Goal: Task Accomplishment & Management: Use online tool/utility

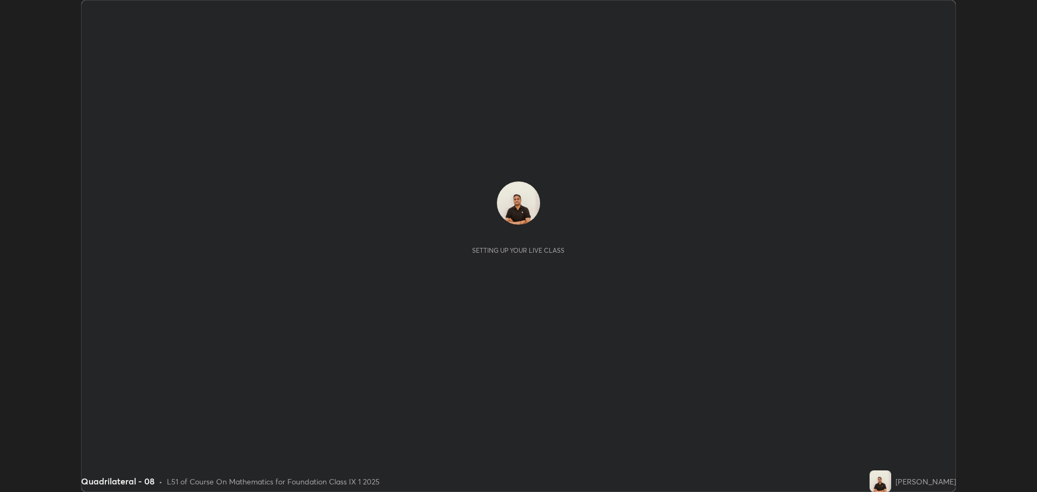
scroll to position [492, 1037]
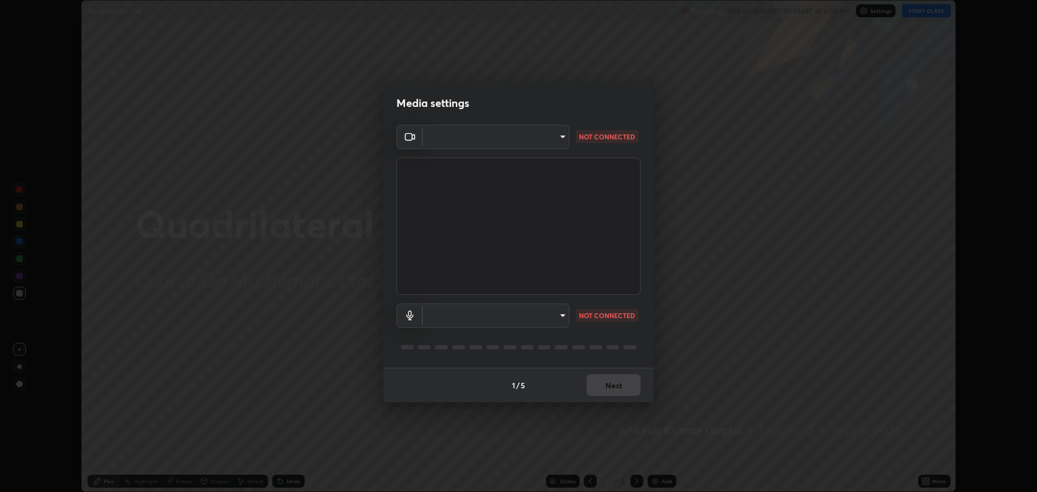
type input "818fcefd3fddf3d091a7478ec67eb8981ca9e8ab5665e76ce228af1b2ffa74de"
type input "default"
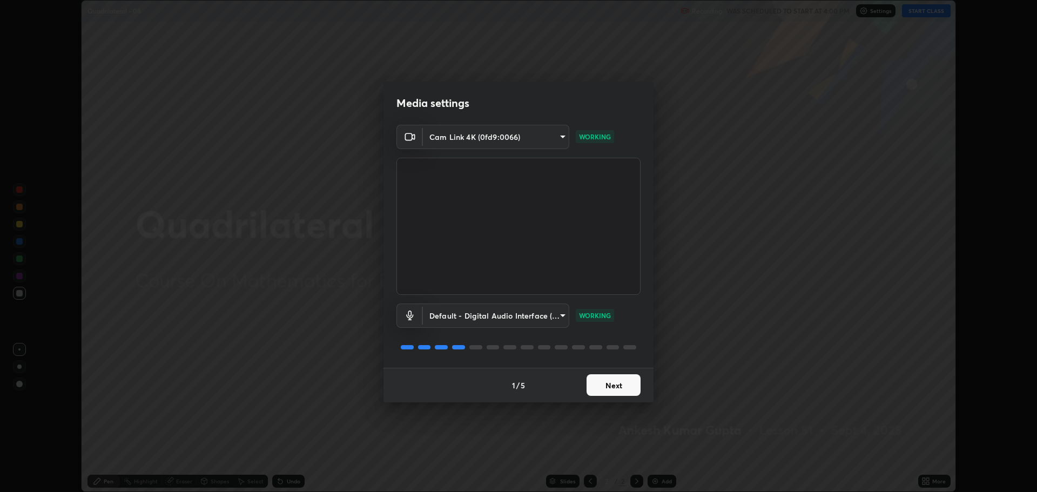
click at [606, 389] on button "Next" at bounding box center [614, 385] width 54 height 22
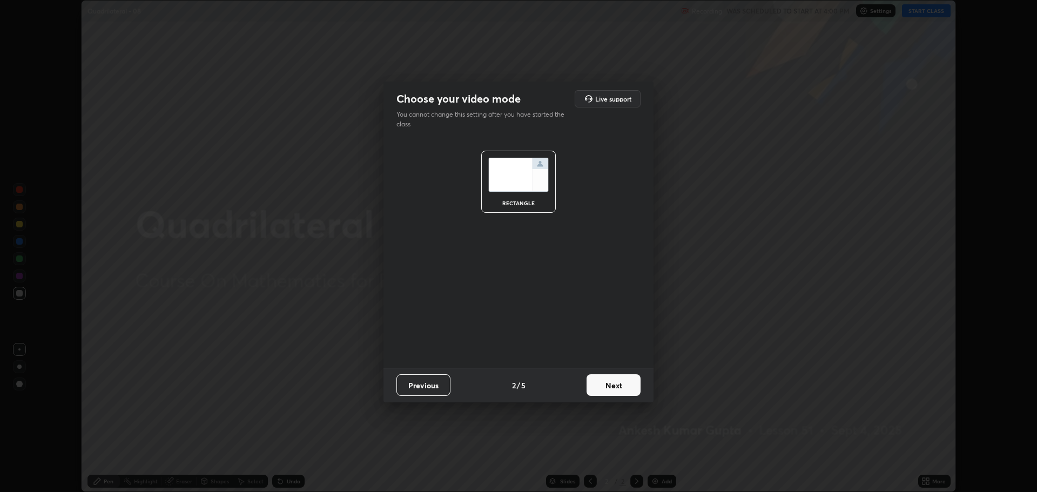
click at [608, 389] on button "Next" at bounding box center [614, 385] width 54 height 22
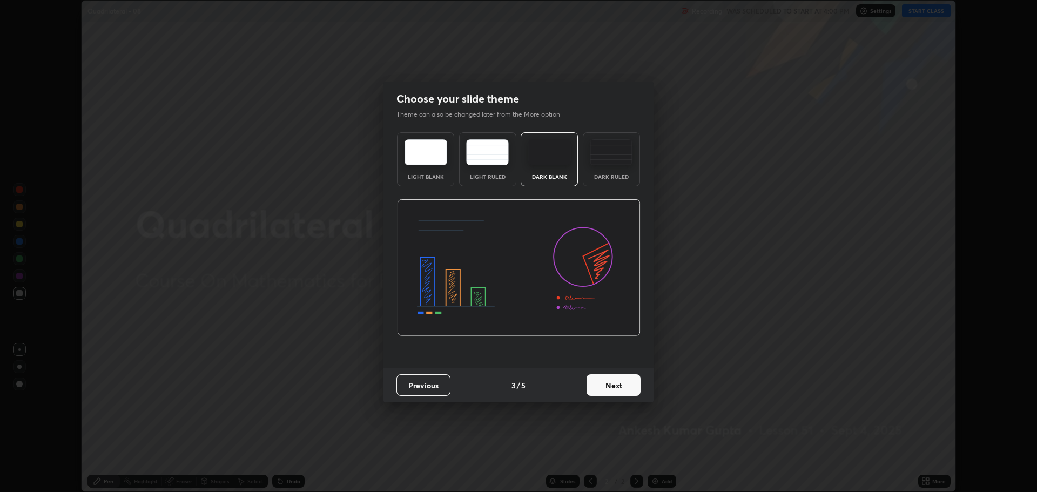
click at [607, 389] on button "Next" at bounding box center [614, 385] width 54 height 22
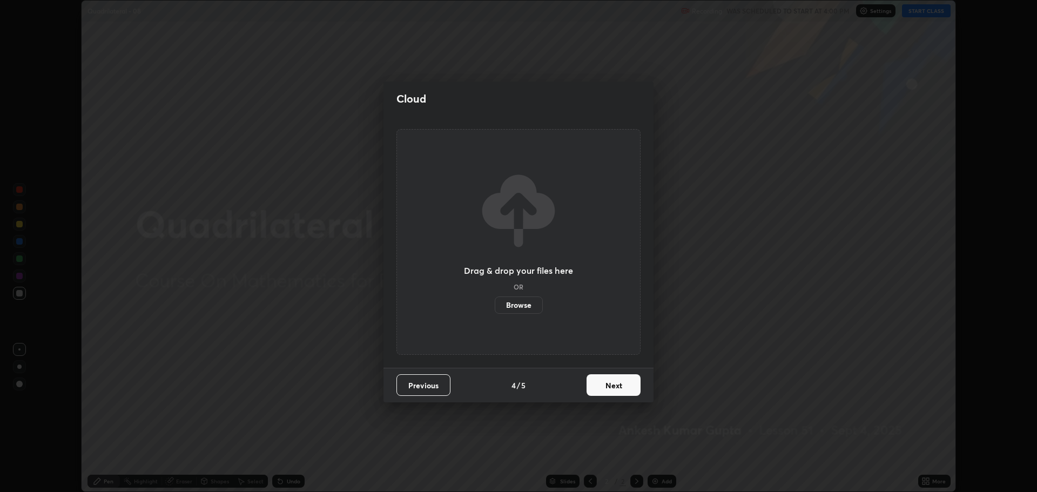
click at [605, 384] on button "Next" at bounding box center [614, 385] width 54 height 22
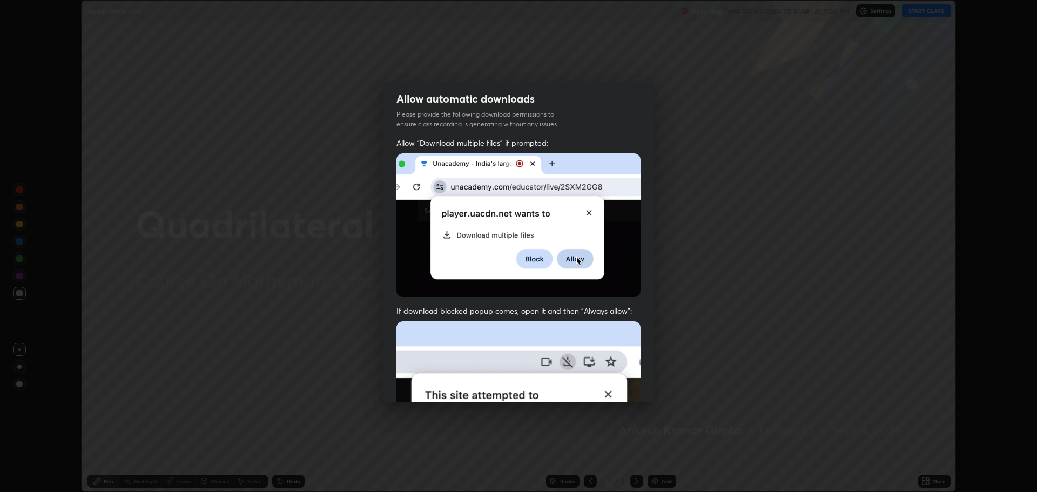
click at [605, 383] on img at bounding box center [519, 440] width 244 height 236
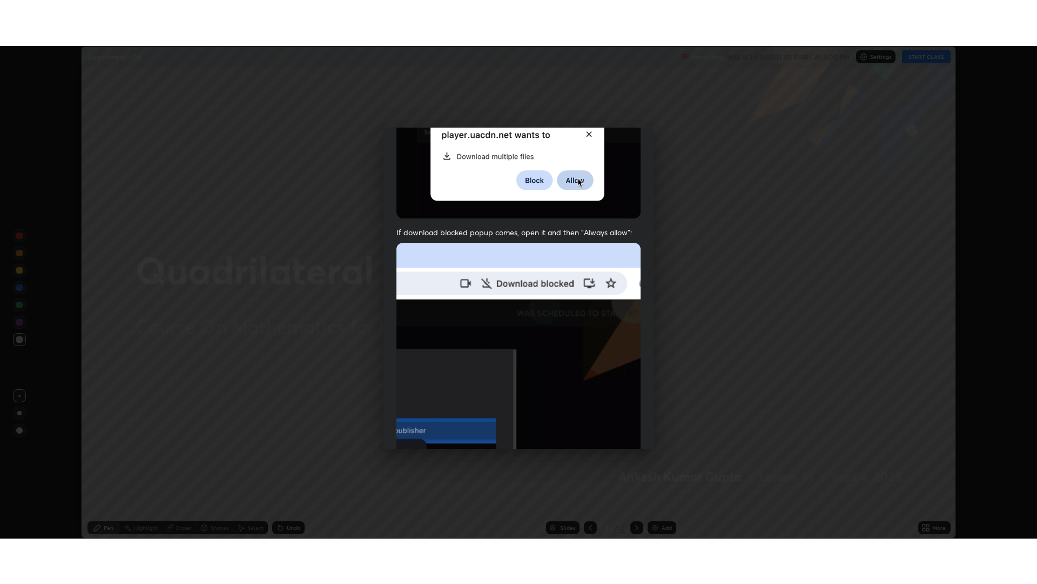
scroll to position [219, 0]
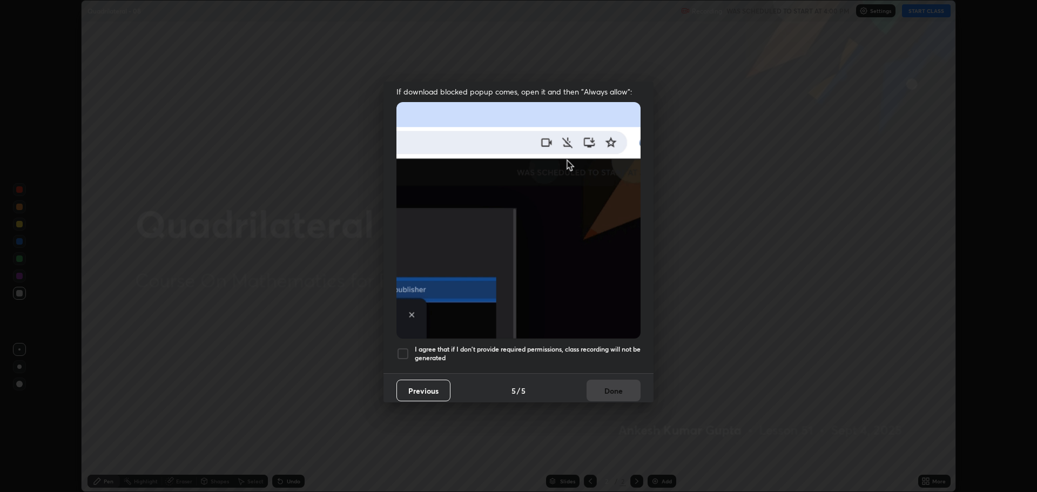
click at [401, 347] on div at bounding box center [403, 353] width 13 height 13
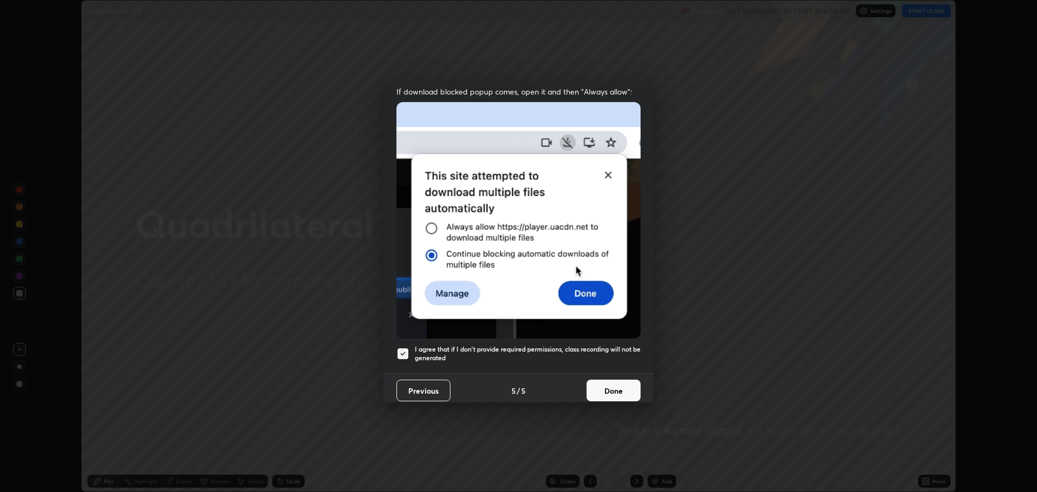
click at [595, 383] on button "Done" at bounding box center [614, 391] width 54 height 22
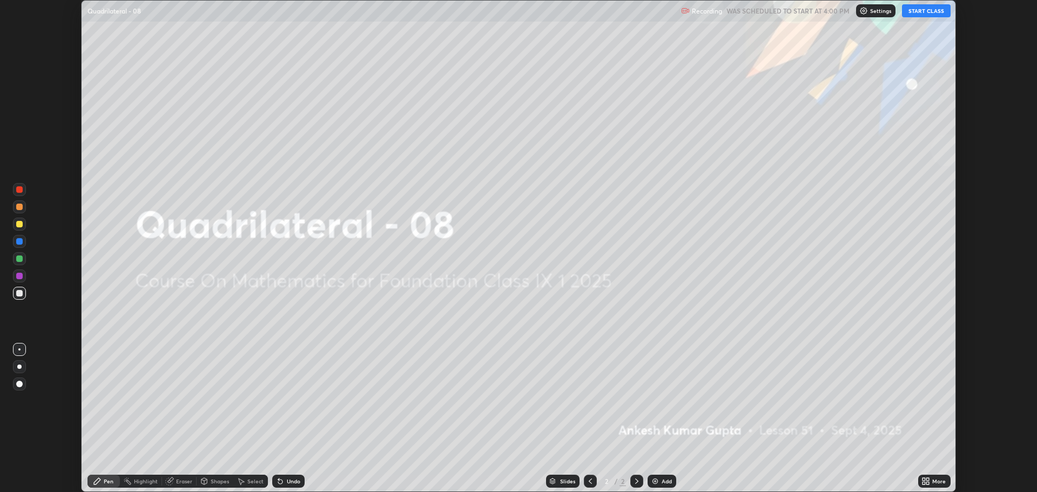
click at [920, 12] on button "START CLASS" at bounding box center [926, 10] width 49 height 13
click at [925, 479] on icon at bounding box center [924, 479] width 3 height 3
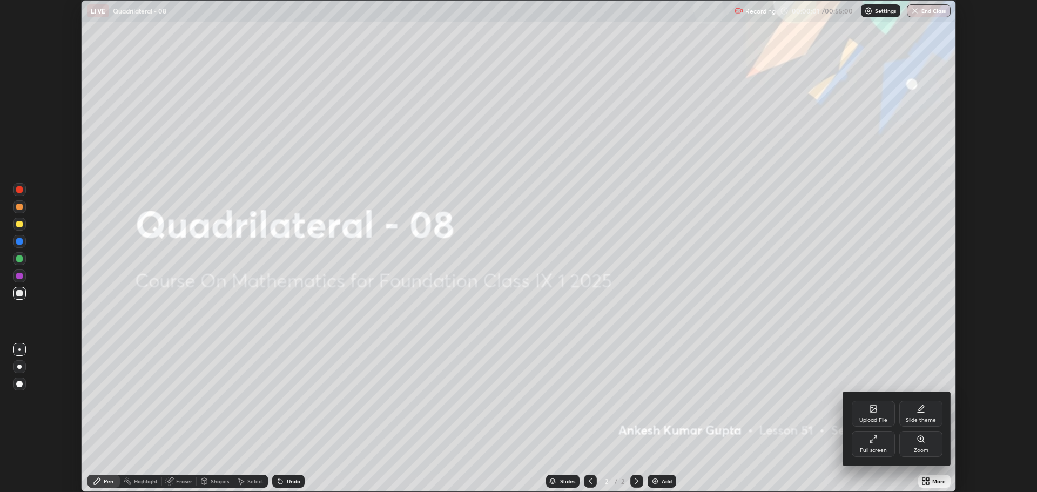
click at [872, 452] on div "Full screen" at bounding box center [873, 450] width 27 height 5
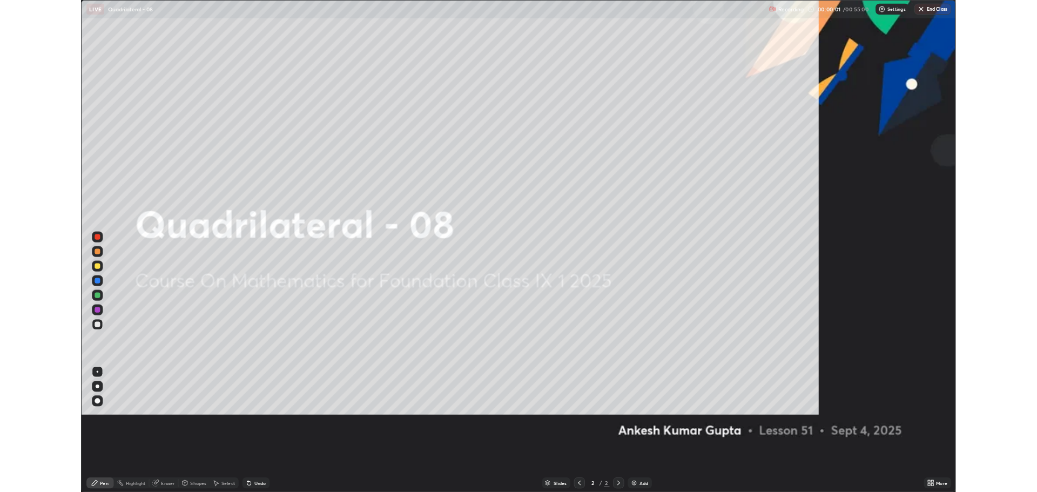
scroll to position [584, 1037]
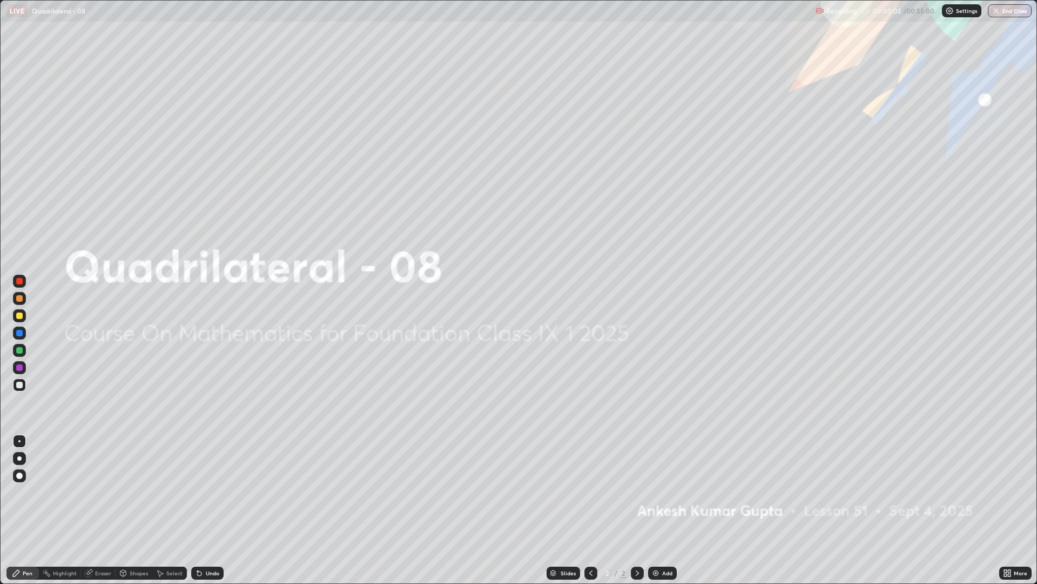
click at [657, 492] on div "Add" at bounding box center [662, 572] width 29 height 13
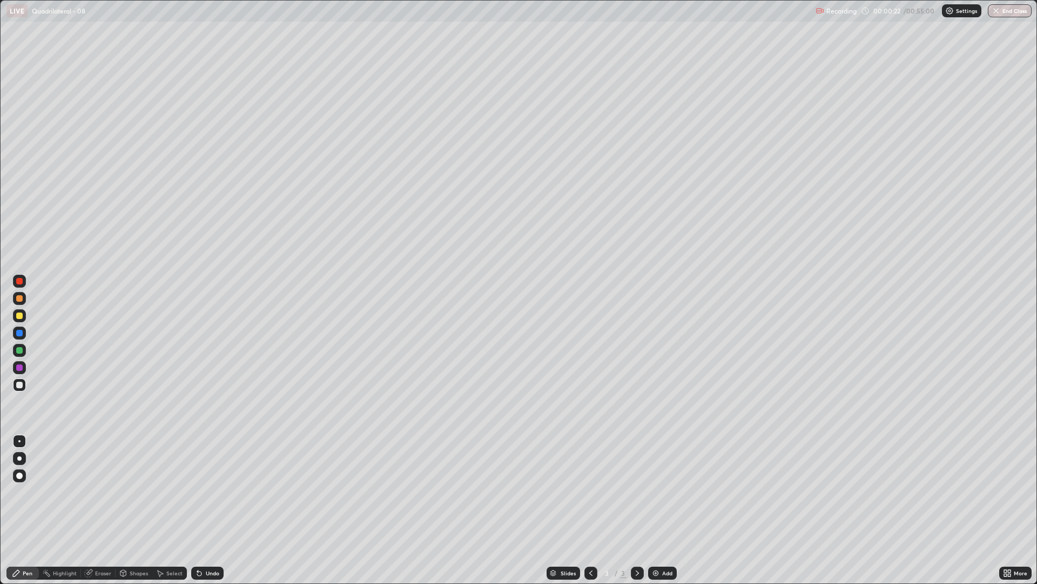
click at [138, 492] on div "Shapes" at bounding box center [139, 572] width 18 height 5
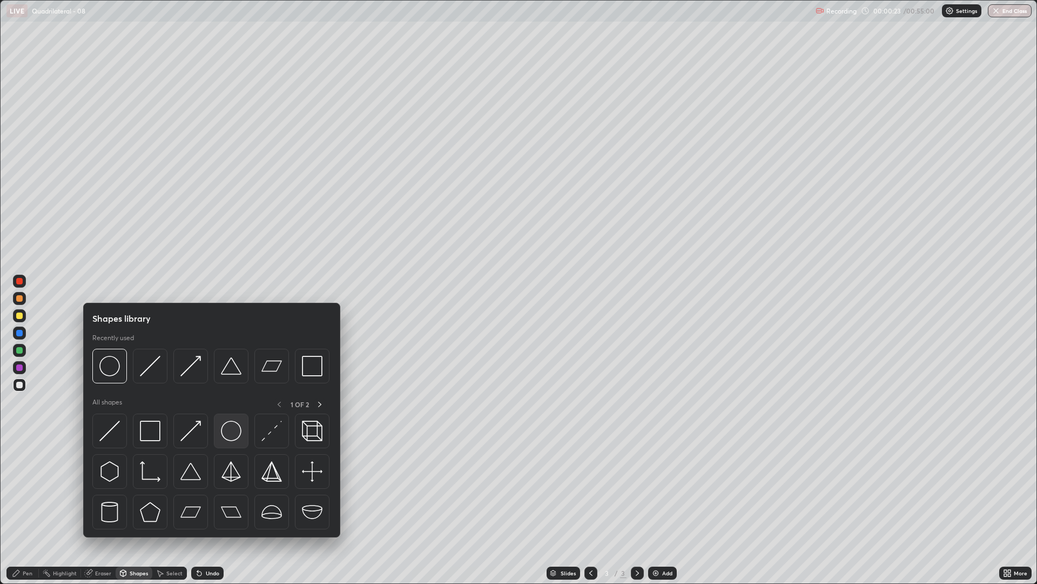
click at [230, 433] on img at bounding box center [231, 430] width 21 height 21
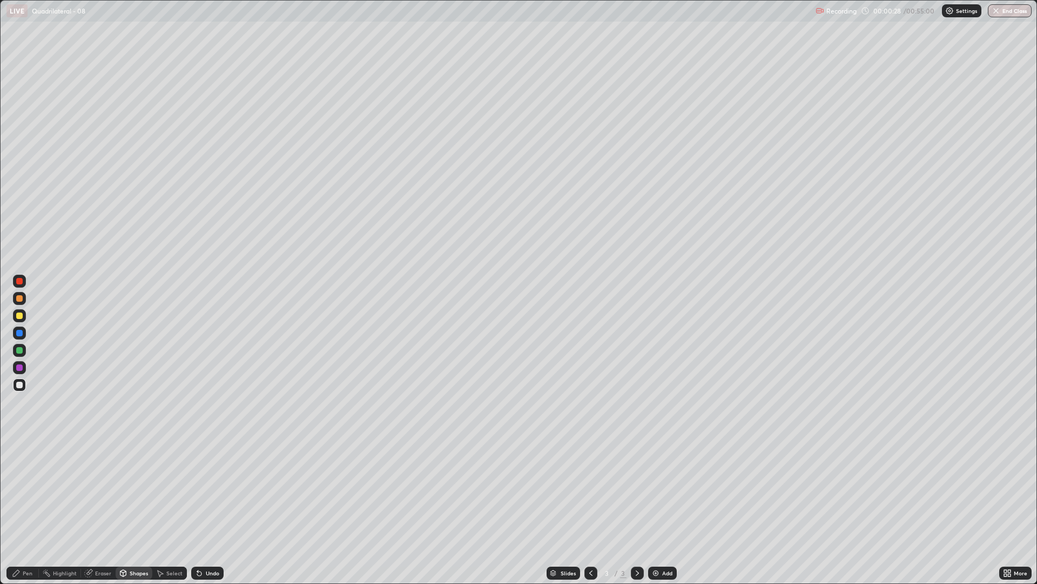
click at [24, 492] on div "Pen" at bounding box center [28, 572] width 10 height 5
click at [135, 492] on div "Shapes" at bounding box center [139, 572] width 18 height 5
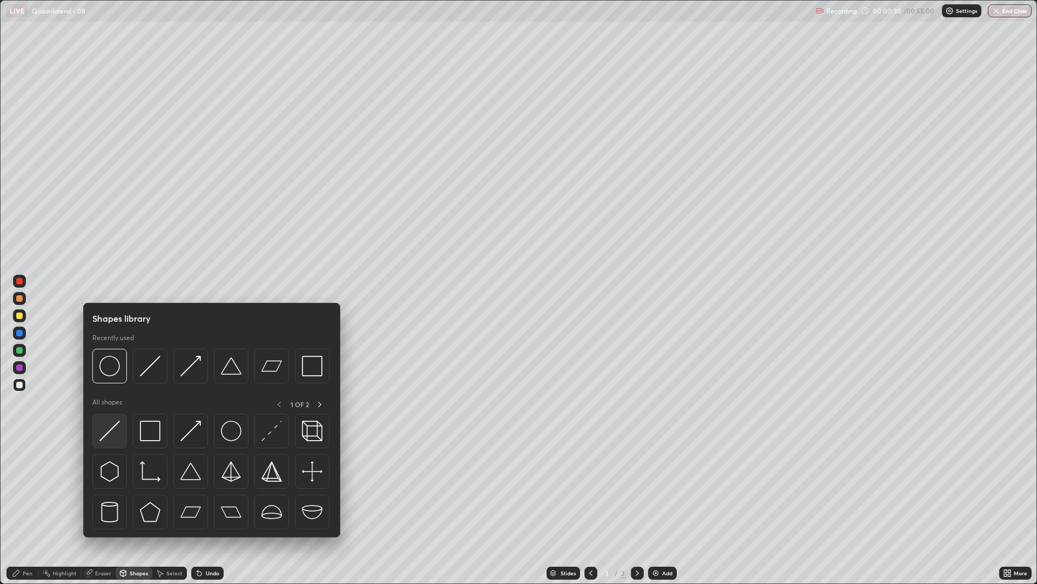
click at [113, 431] on img at bounding box center [109, 430] width 21 height 21
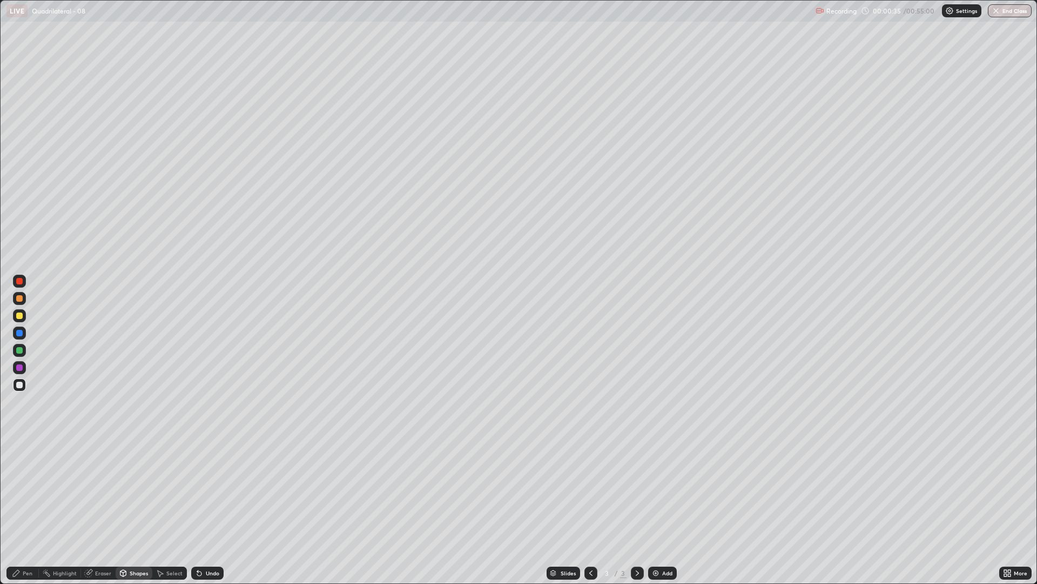
click at [25, 492] on div "Pen" at bounding box center [28, 572] width 10 height 5
click at [209, 492] on div "Undo" at bounding box center [213, 572] width 14 height 5
click at [204, 492] on div "Undo" at bounding box center [207, 572] width 32 height 13
click at [206, 492] on div "Undo" at bounding box center [213, 572] width 14 height 5
click at [137, 492] on div "Shapes" at bounding box center [139, 572] width 18 height 5
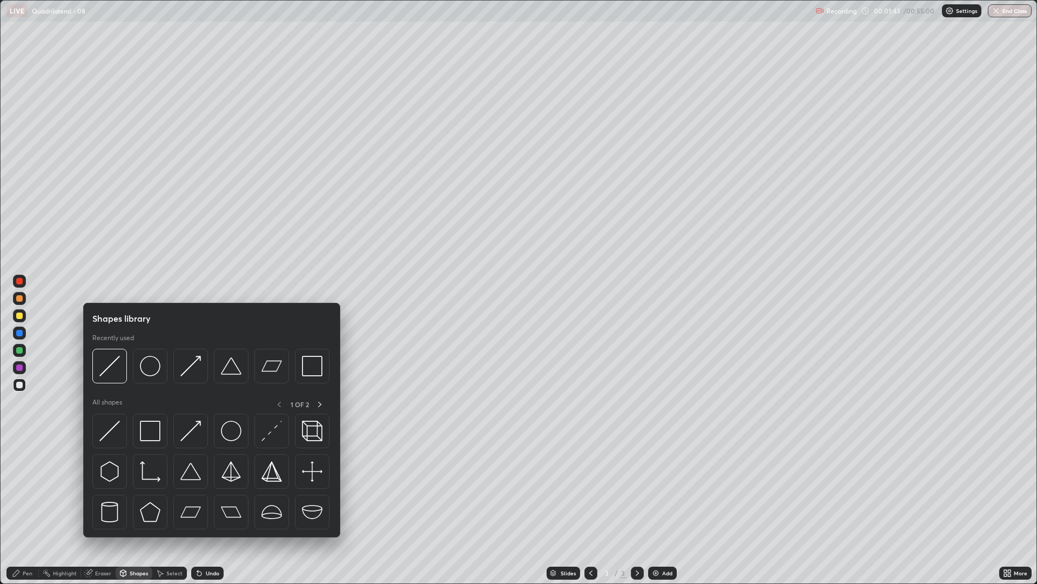
click at [32, 492] on div "Pen" at bounding box center [28, 572] width 10 height 5
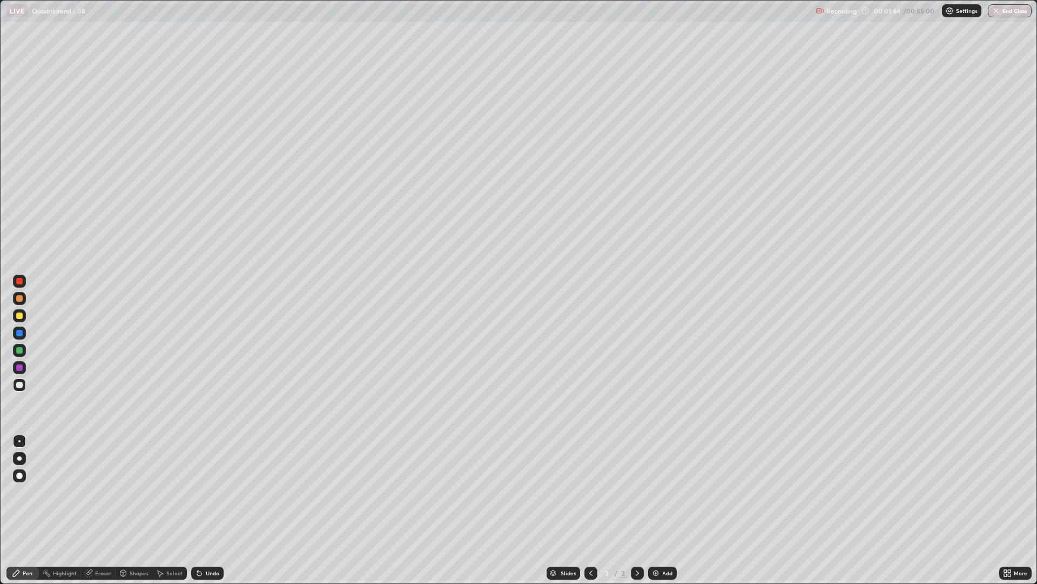
click at [21, 384] on div at bounding box center [19, 384] width 6 height 6
click at [206, 492] on div "Undo" at bounding box center [207, 572] width 32 height 13
click at [134, 492] on div "Shapes" at bounding box center [139, 572] width 18 height 5
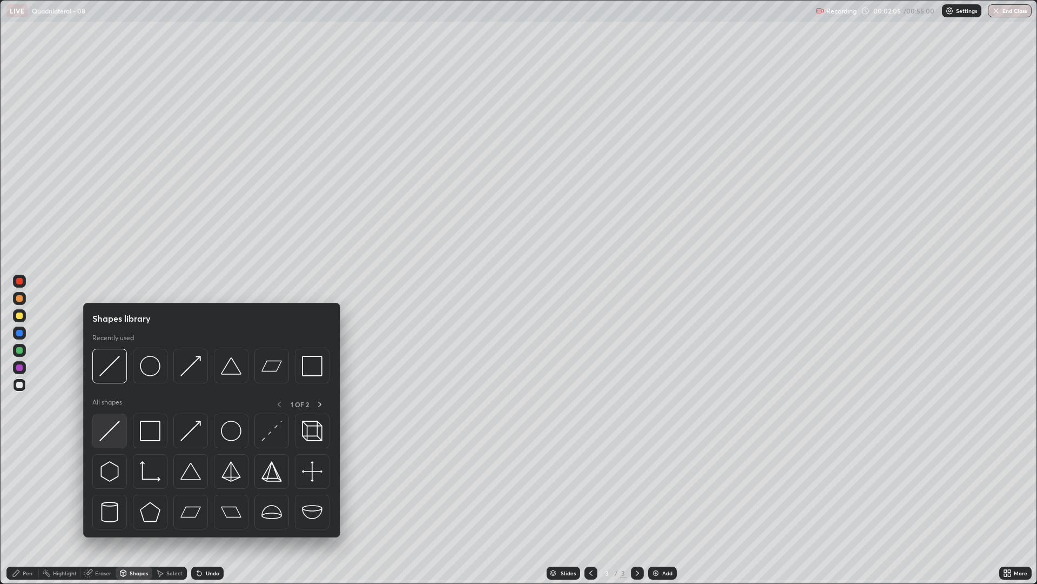
click at [120, 434] on div at bounding box center [109, 430] width 35 height 35
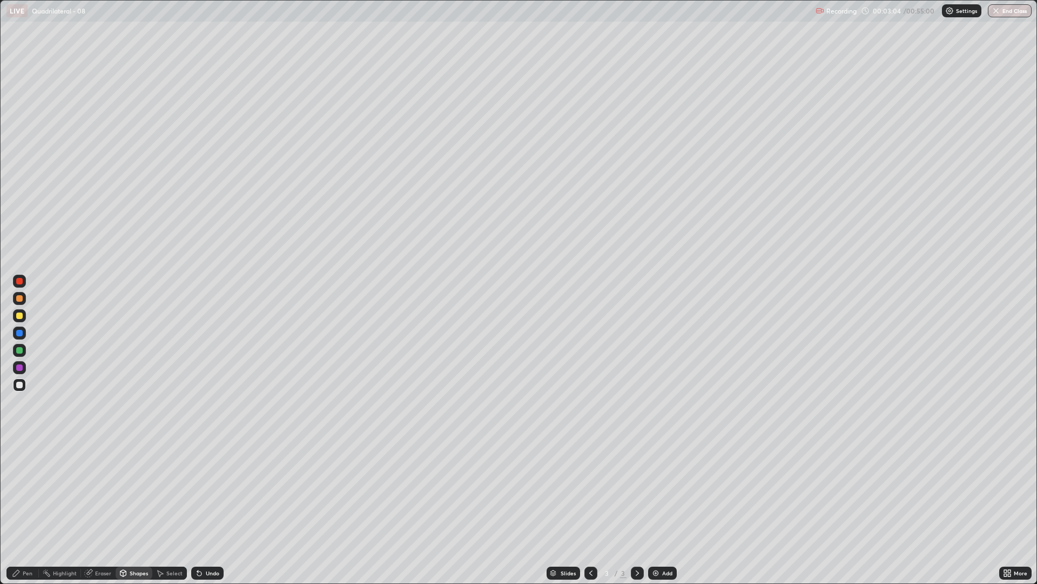
click at [204, 492] on div "Undo" at bounding box center [207, 572] width 32 height 13
click at [206, 492] on div "Undo" at bounding box center [207, 572] width 32 height 13
click at [209, 492] on div "Undo" at bounding box center [213, 572] width 14 height 5
click at [199, 492] on icon at bounding box center [199, 572] width 9 height 9
click at [197, 492] on icon at bounding box center [199, 573] width 4 height 4
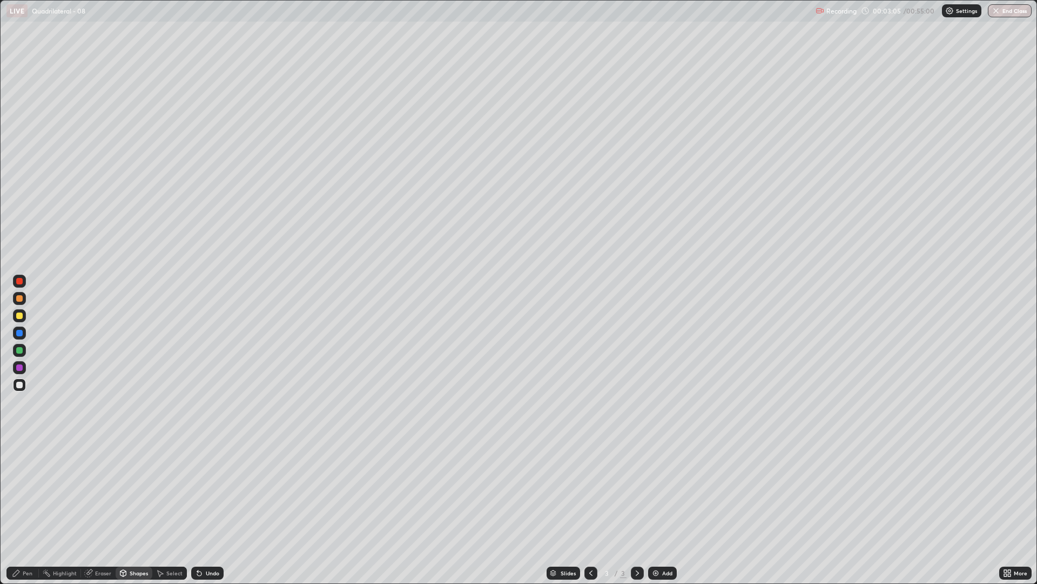
click at [199, 492] on icon at bounding box center [199, 572] width 9 height 9
click at [204, 492] on div "Undo" at bounding box center [207, 572] width 32 height 13
click at [28, 492] on div "Pen" at bounding box center [28, 572] width 10 height 5
click at [21, 385] on div at bounding box center [19, 384] width 6 height 6
click at [203, 492] on div "Undo" at bounding box center [207, 572] width 32 height 13
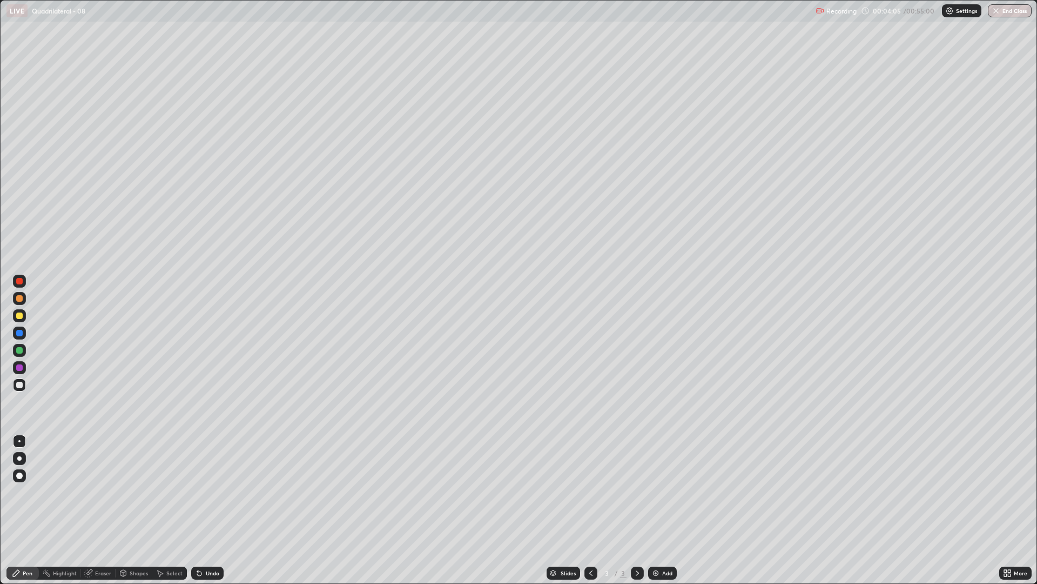
click at [210, 492] on div "Undo" at bounding box center [207, 572] width 32 height 13
click at [196, 492] on div "Undo" at bounding box center [207, 572] width 32 height 13
click at [660, 492] on div "Add" at bounding box center [662, 572] width 29 height 13
click at [137, 492] on div "Shapes" at bounding box center [139, 572] width 18 height 5
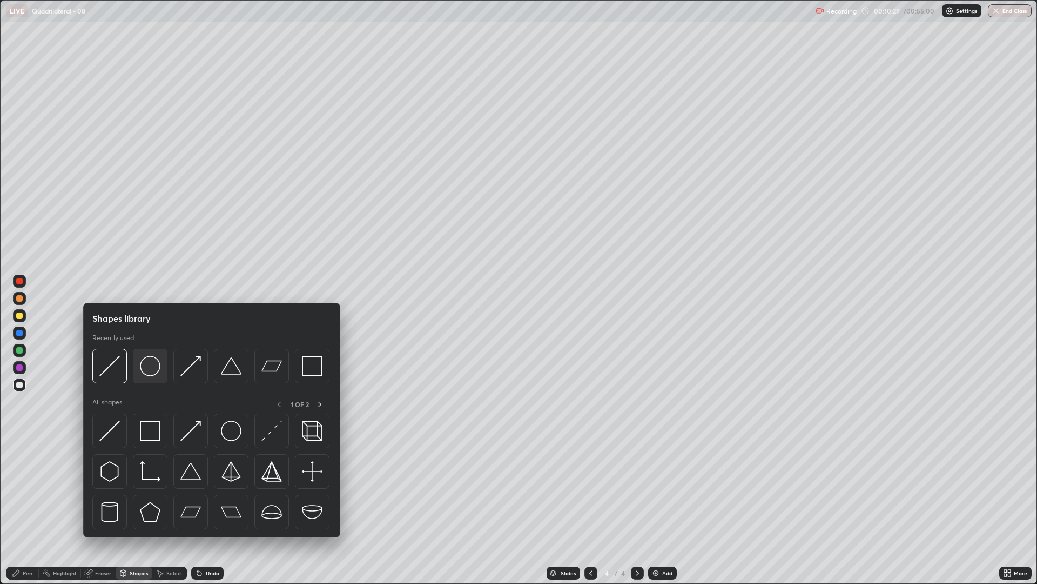
click at [153, 378] on div at bounding box center [150, 366] width 35 height 35
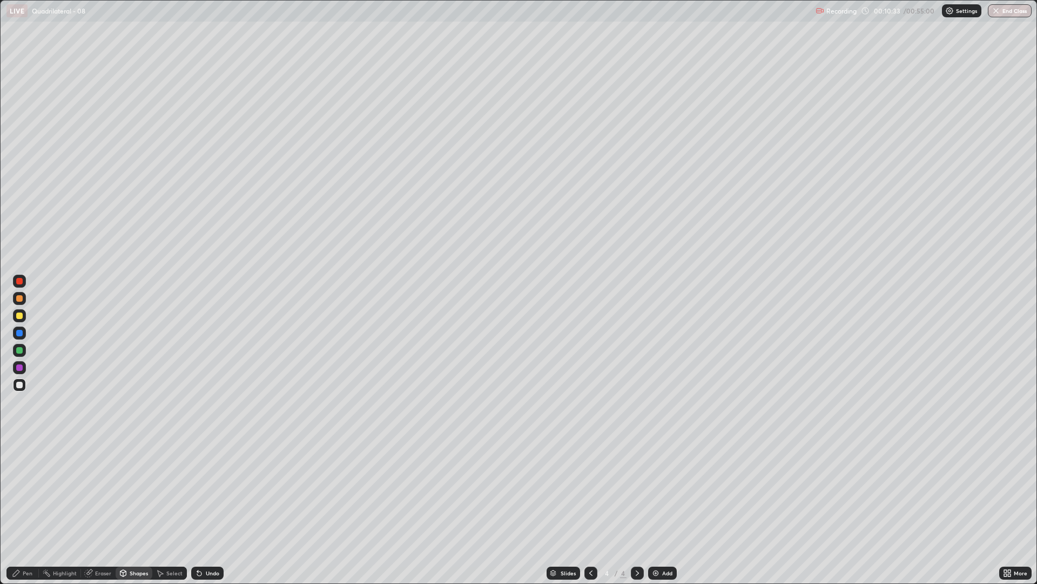
click at [134, 492] on div "Shapes" at bounding box center [134, 572] width 37 height 13
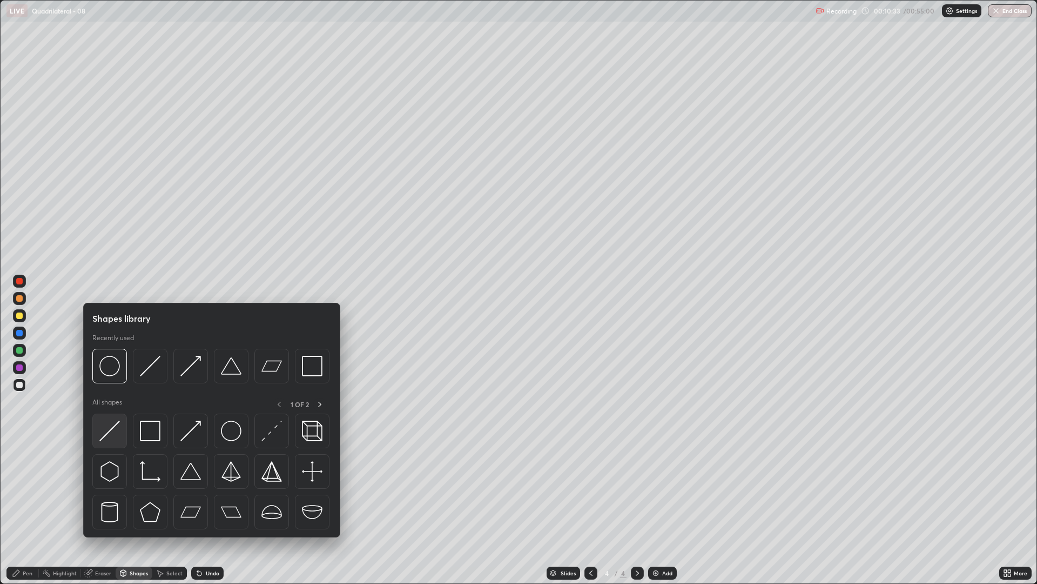
click at [110, 431] on img at bounding box center [109, 430] width 21 height 21
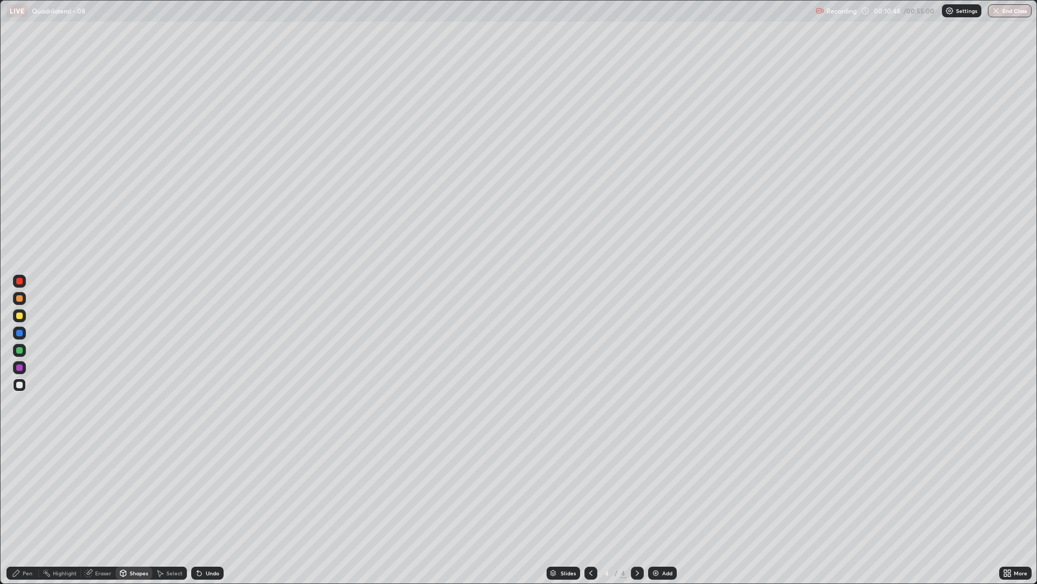
click at [29, 492] on div "Pen" at bounding box center [28, 572] width 10 height 5
click at [131, 492] on div "Shapes" at bounding box center [139, 572] width 18 height 5
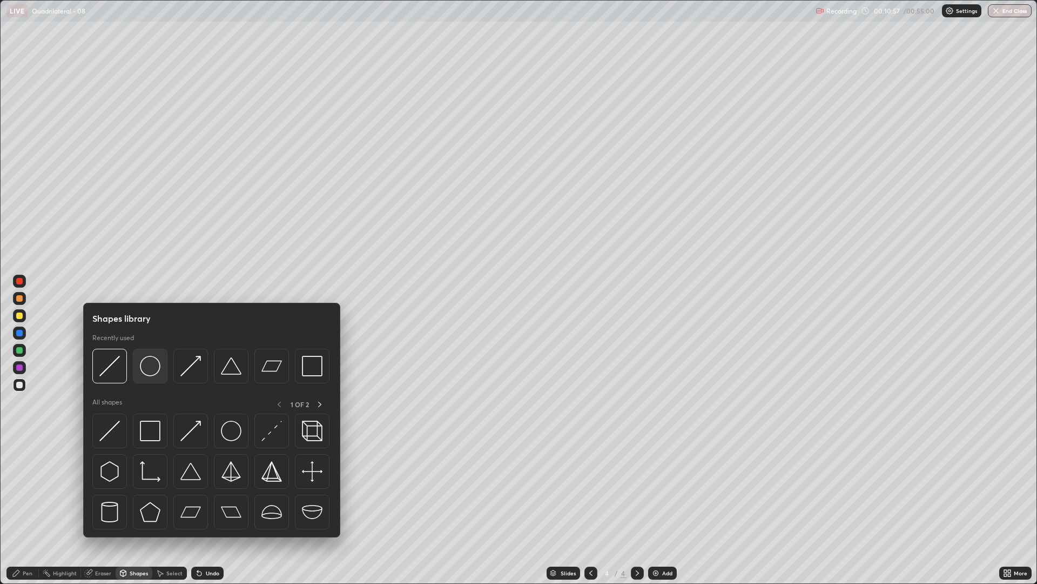
click at [144, 371] on img at bounding box center [150, 366] width 21 height 21
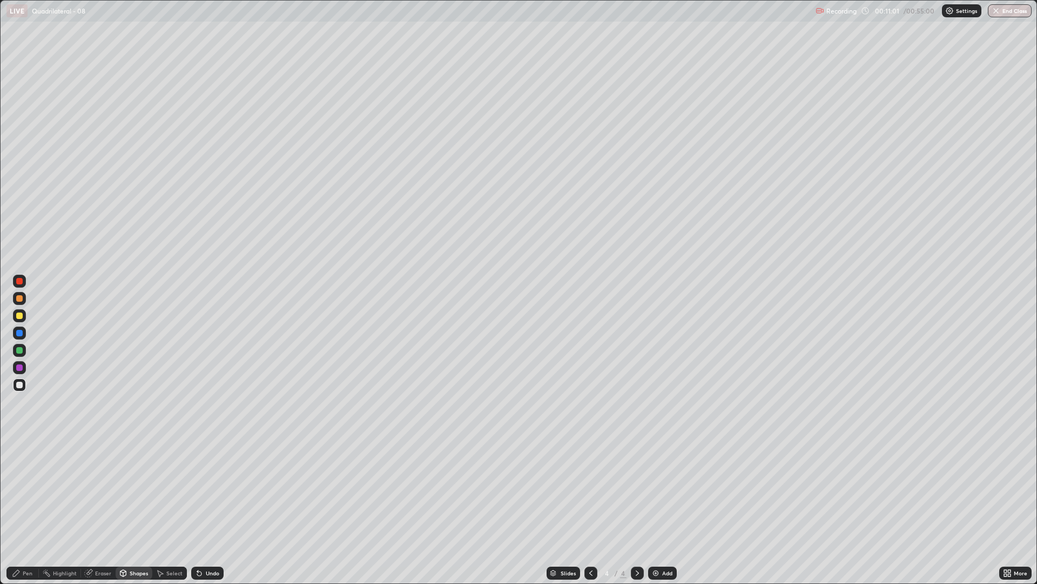
click at [23, 492] on div "Pen" at bounding box center [28, 572] width 10 height 5
click at [130, 492] on div "Shapes" at bounding box center [139, 572] width 18 height 5
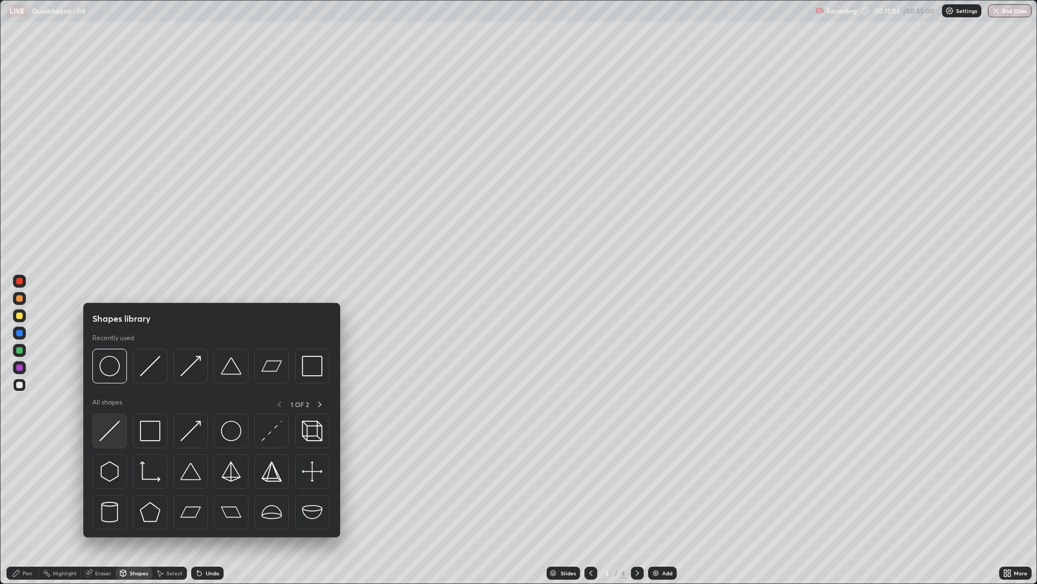
click at [109, 431] on img at bounding box center [109, 430] width 21 height 21
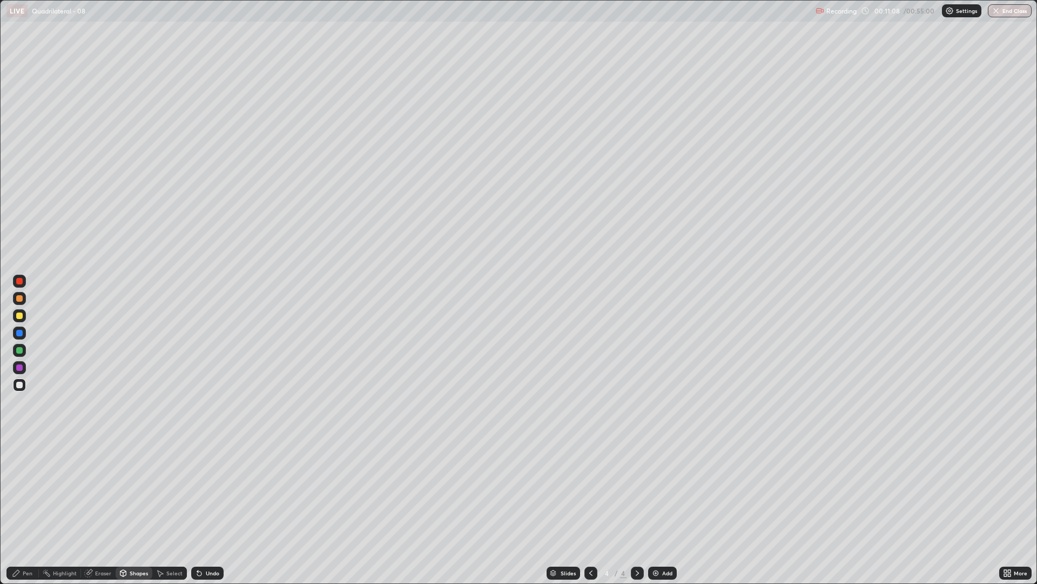
click at [25, 492] on div "Pen" at bounding box center [28, 572] width 10 height 5
click at [132, 492] on div "Shapes" at bounding box center [139, 572] width 18 height 5
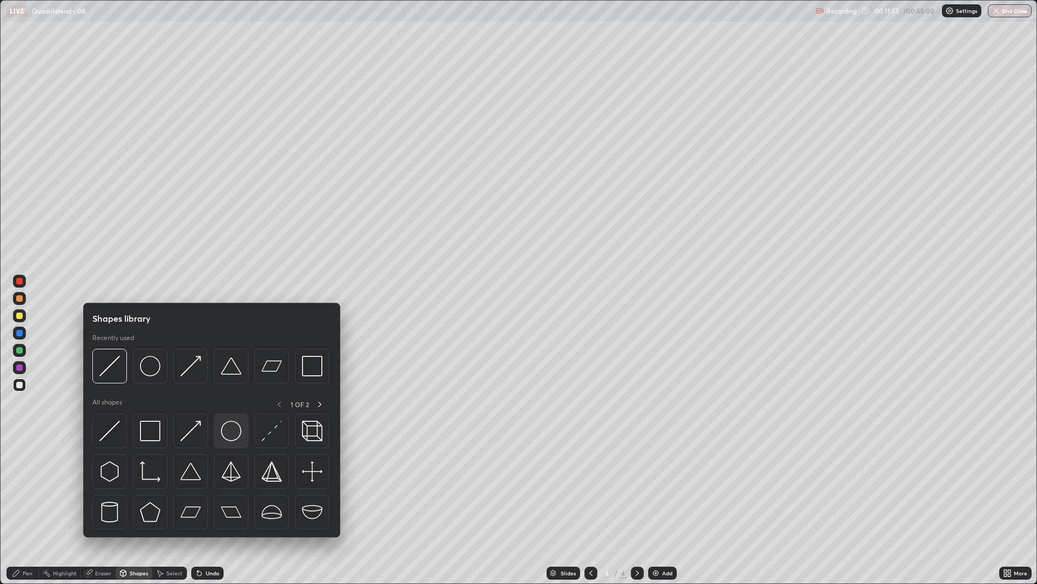
click at [226, 441] on div at bounding box center [231, 430] width 35 height 35
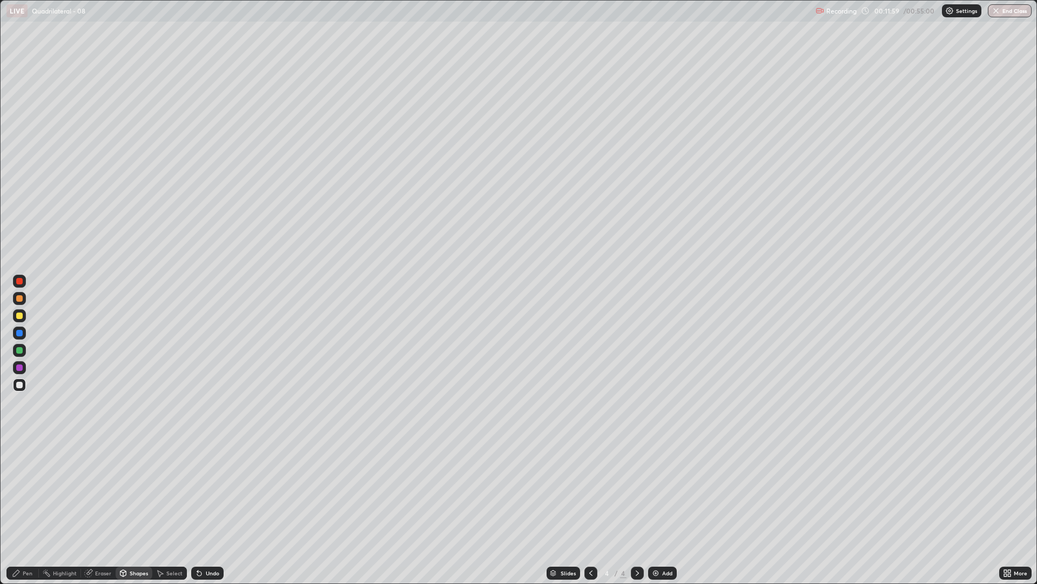
click at [135, 492] on div "Shapes" at bounding box center [139, 572] width 18 height 5
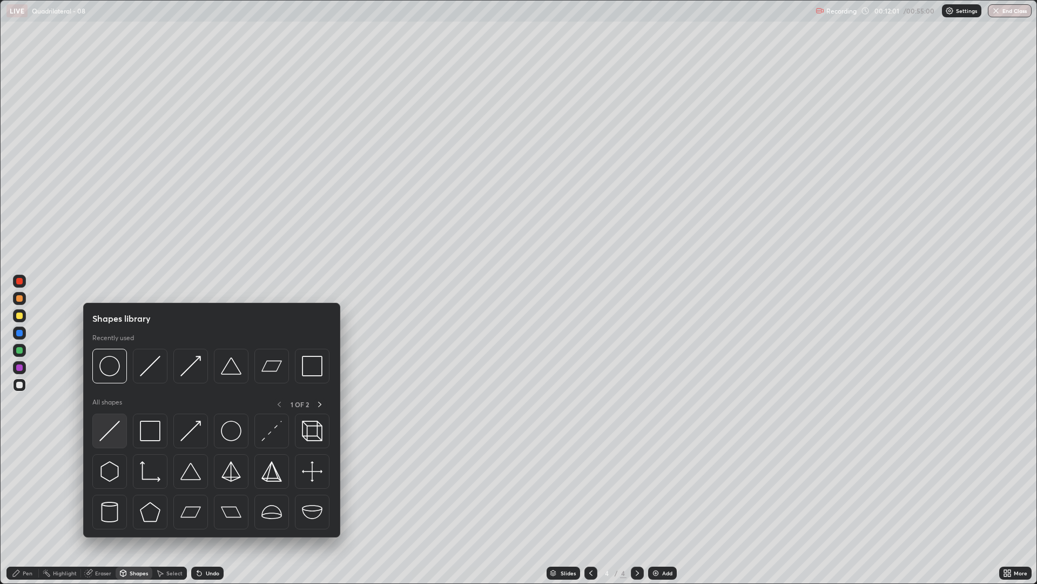
click at [106, 436] on img at bounding box center [109, 430] width 21 height 21
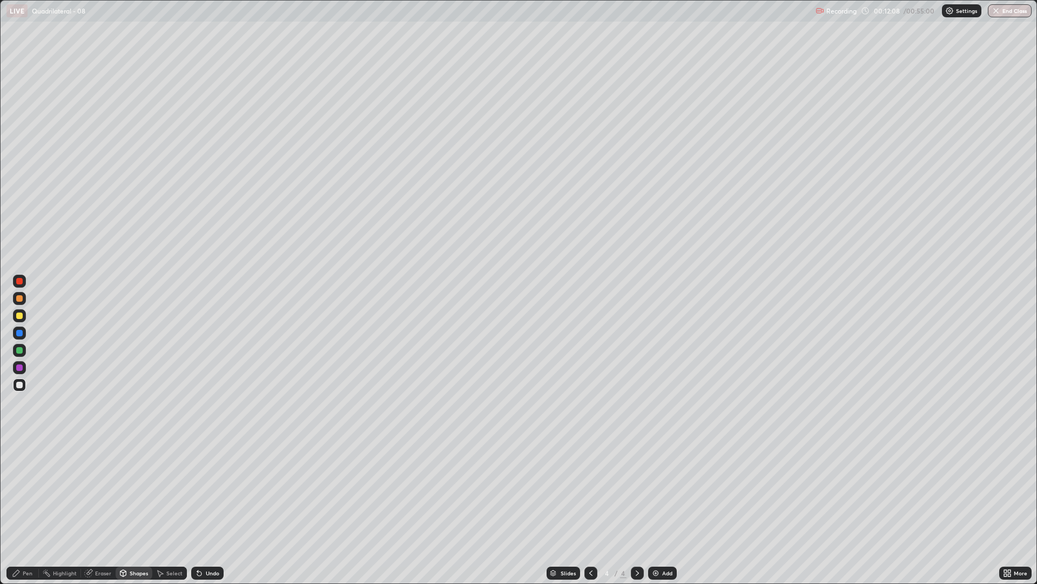
click at [21, 492] on div "Pen" at bounding box center [22, 573] width 32 height 22
click at [17, 314] on div at bounding box center [19, 315] width 6 height 6
click at [133, 492] on div "Shapes" at bounding box center [134, 572] width 37 height 13
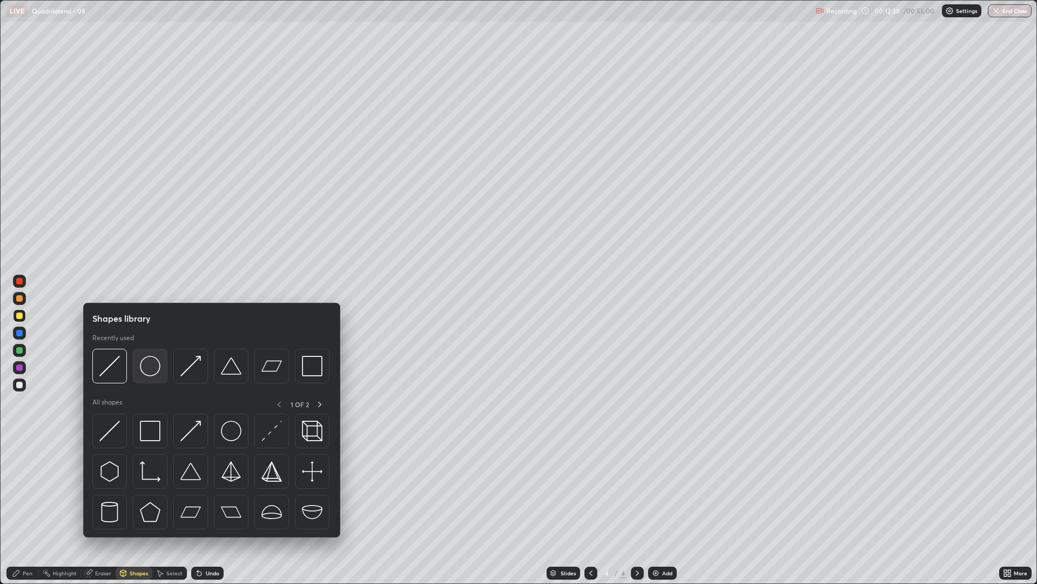
click at [145, 370] on img at bounding box center [150, 366] width 21 height 21
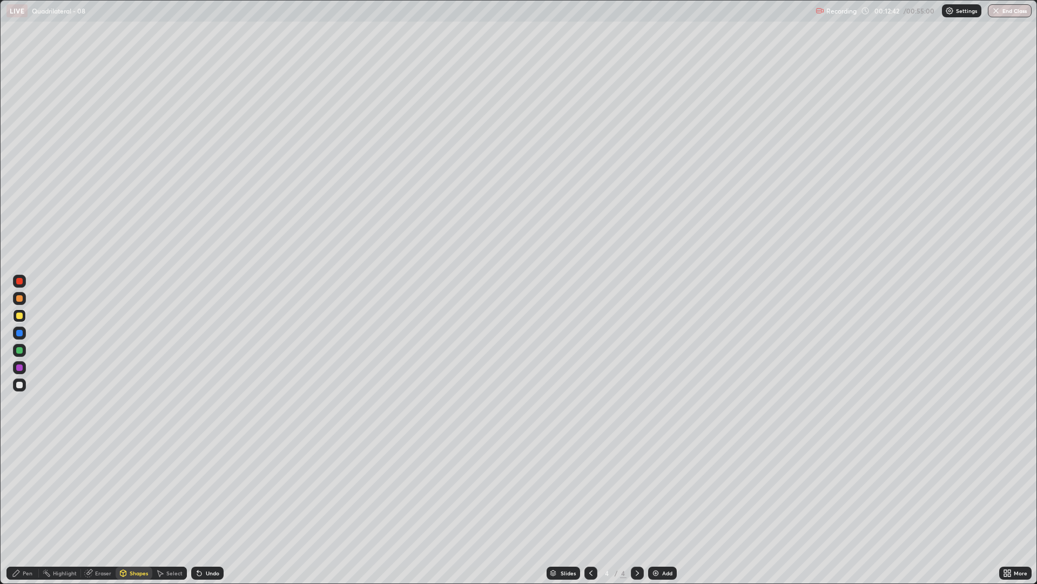
click at [24, 492] on div "Pen" at bounding box center [28, 572] width 10 height 5
click at [662, 492] on div "Add" at bounding box center [662, 572] width 29 height 13
click at [135, 492] on div "Shapes" at bounding box center [139, 572] width 18 height 5
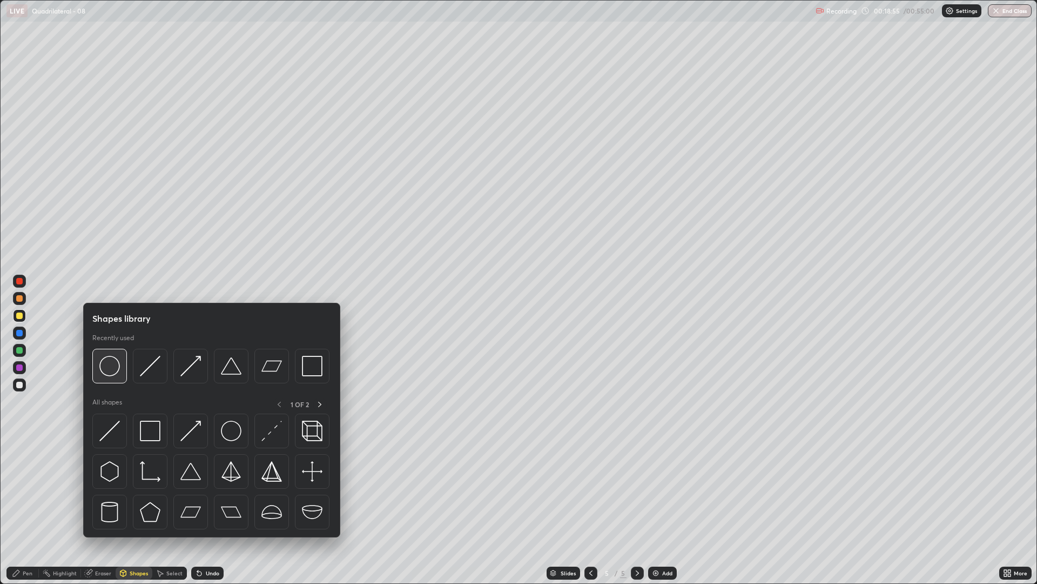
click at [108, 370] on img at bounding box center [109, 366] width 21 height 21
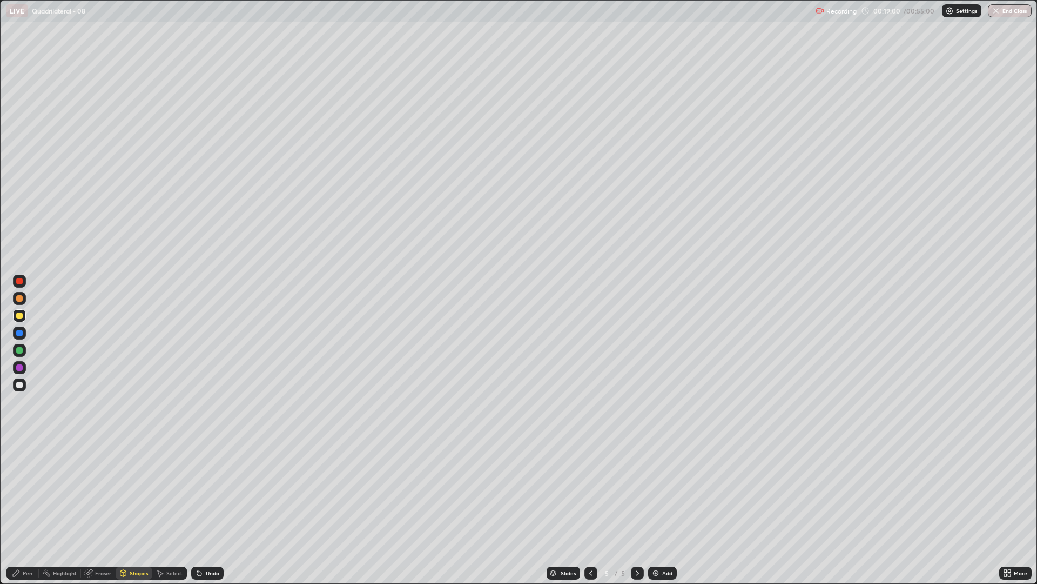
click at [133, 492] on div "Shapes" at bounding box center [139, 572] width 18 height 5
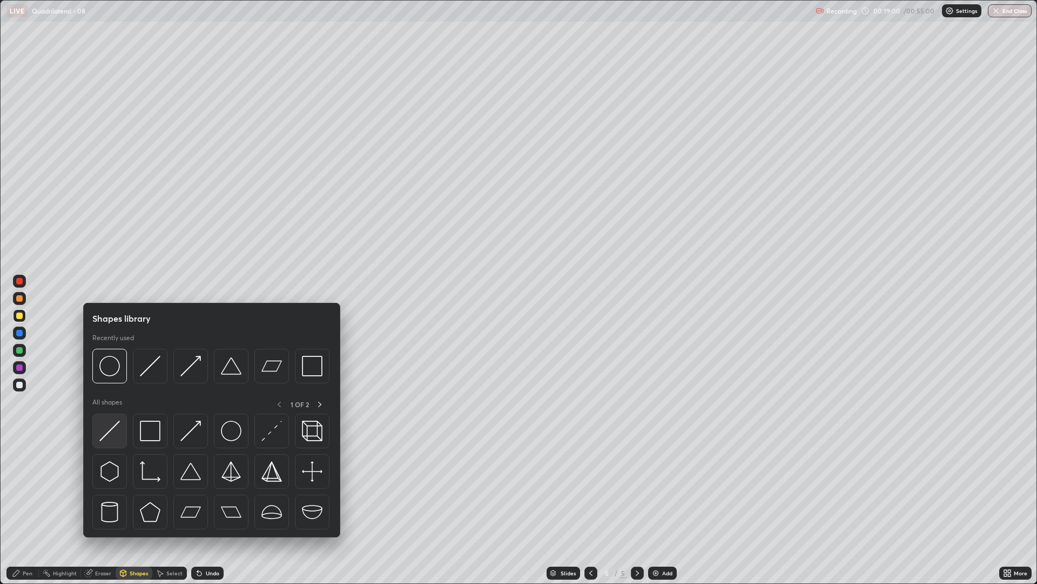
click at [108, 432] on img at bounding box center [109, 430] width 21 height 21
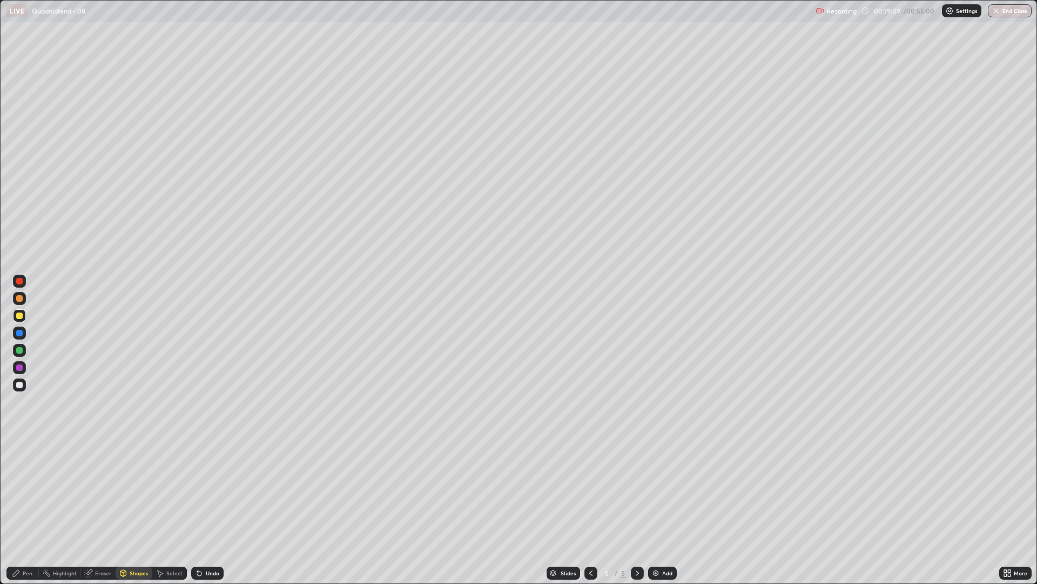
click at [22, 492] on div "Pen" at bounding box center [22, 572] width 32 height 13
click at [132, 492] on div "Shapes" at bounding box center [134, 572] width 37 height 13
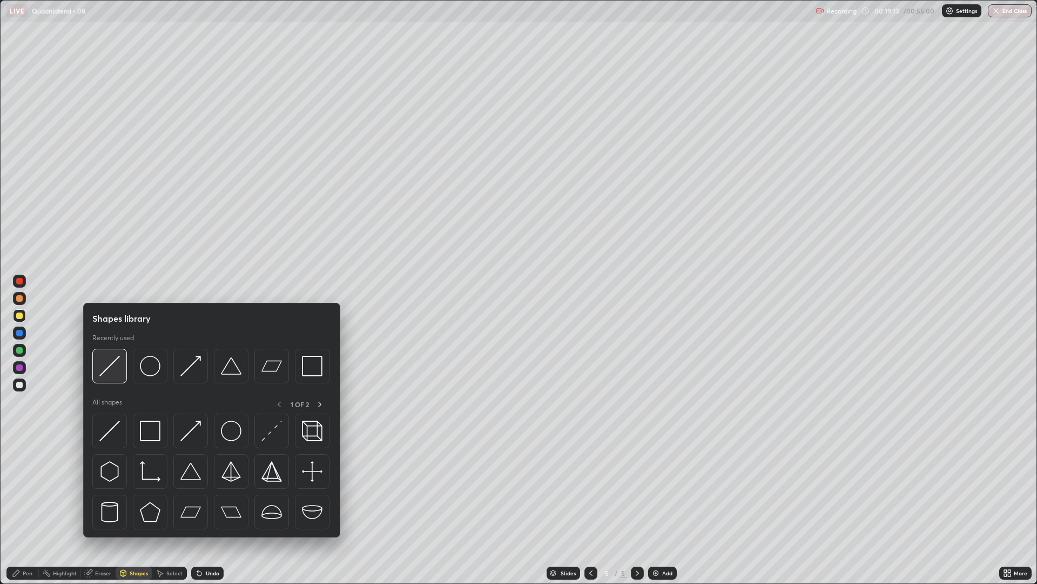
click at [103, 371] on img at bounding box center [109, 366] width 21 height 21
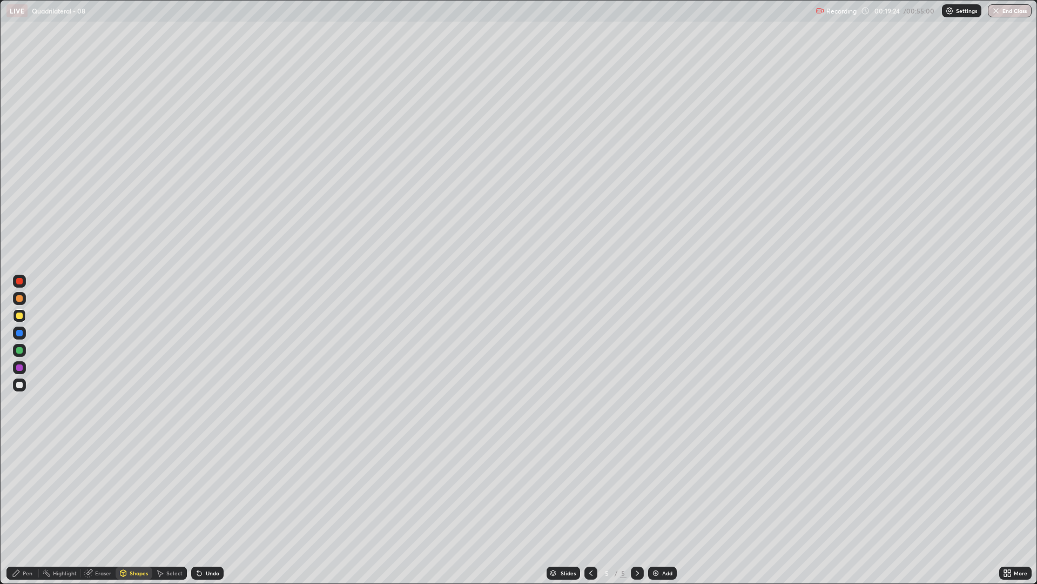
click at [17, 386] on div at bounding box center [19, 384] width 6 height 6
click at [203, 492] on div "Undo" at bounding box center [207, 572] width 32 height 13
click at [19, 492] on icon at bounding box center [16, 573] width 6 height 6
click at [206, 492] on div "Undo" at bounding box center [213, 572] width 14 height 5
click at [202, 492] on div "Undo" at bounding box center [207, 572] width 32 height 13
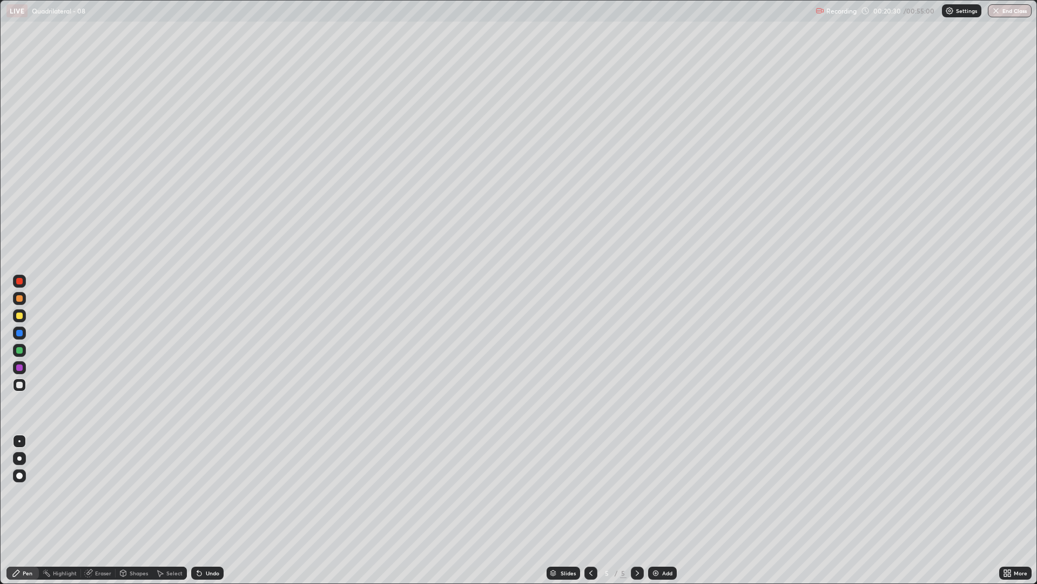
click at [206, 492] on div "Undo" at bounding box center [213, 572] width 14 height 5
click at [21, 492] on icon at bounding box center [16, 572] width 9 height 9
click at [21, 314] on div at bounding box center [19, 315] width 6 height 6
click at [664, 492] on div "Add" at bounding box center [667, 572] width 10 height 5
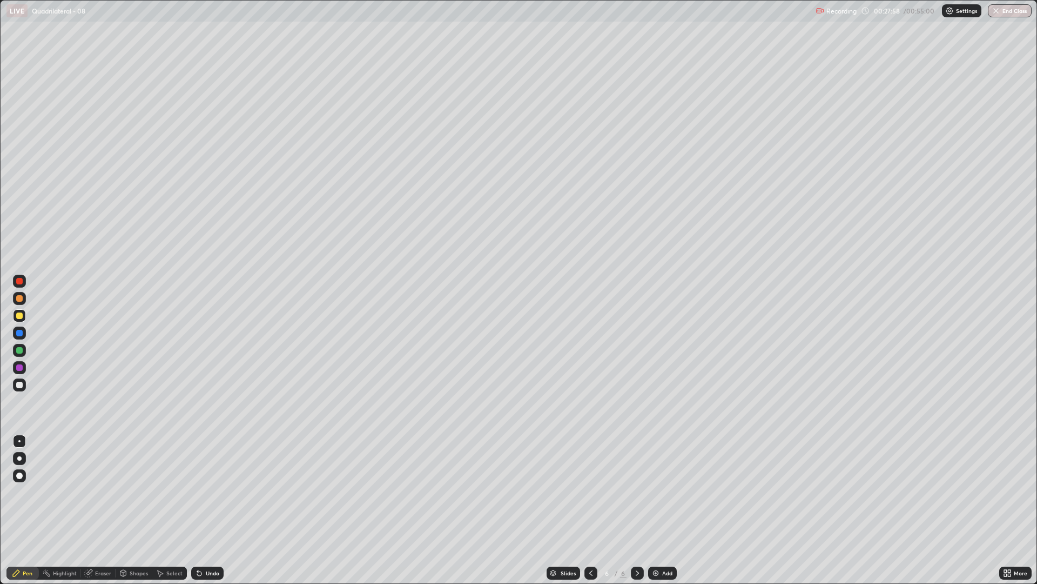
click at [135, 492] on div "Shapes" at bounding box center [134, 572] width 37 height 13
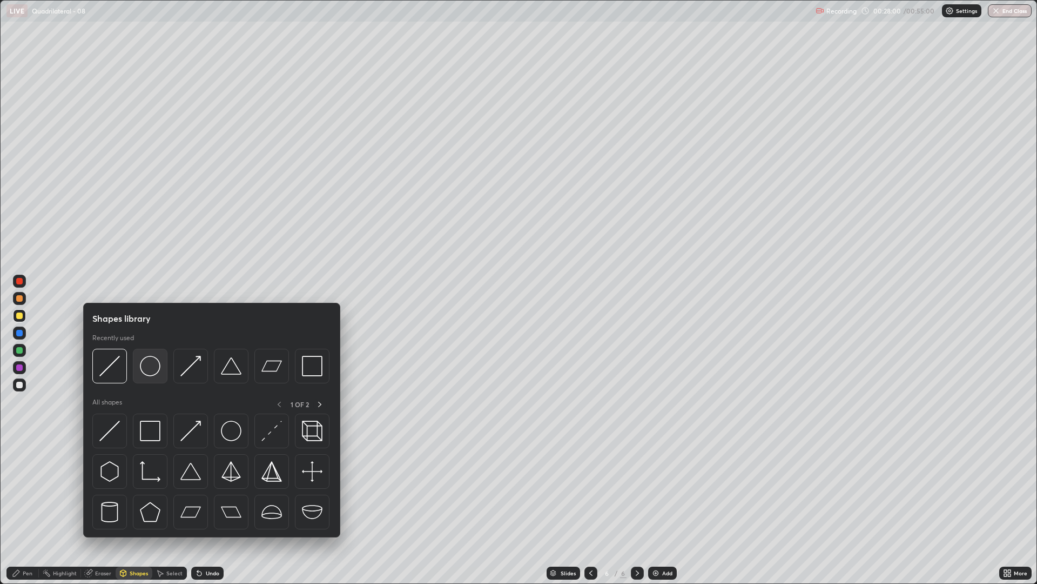
click at [151, 374] on img at bounding box center [150, 366] width 21 height 21
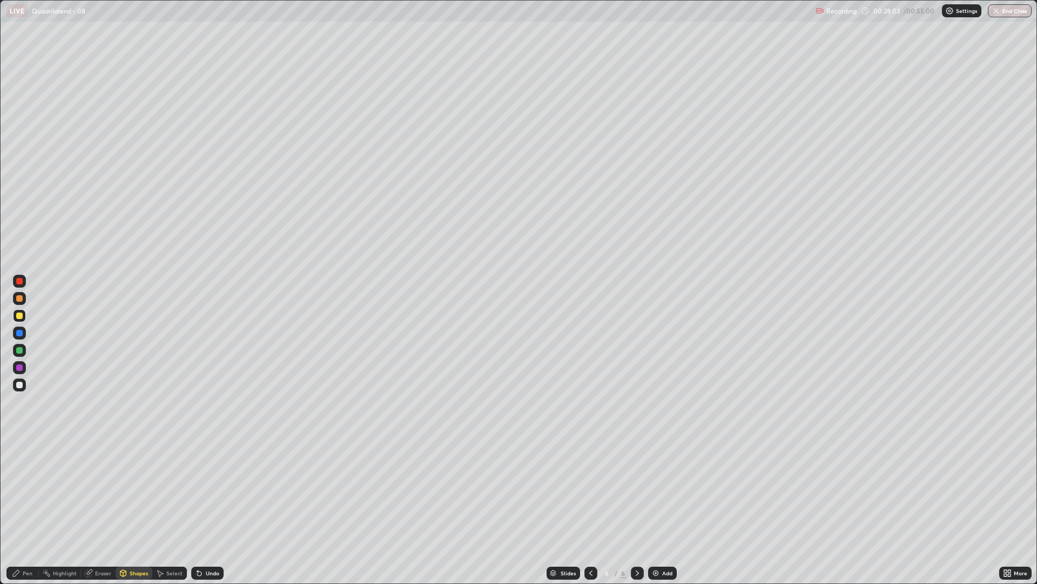
click at [130, 492] on div "Shapes" at bounding box center [139, 572] width 18 height 5
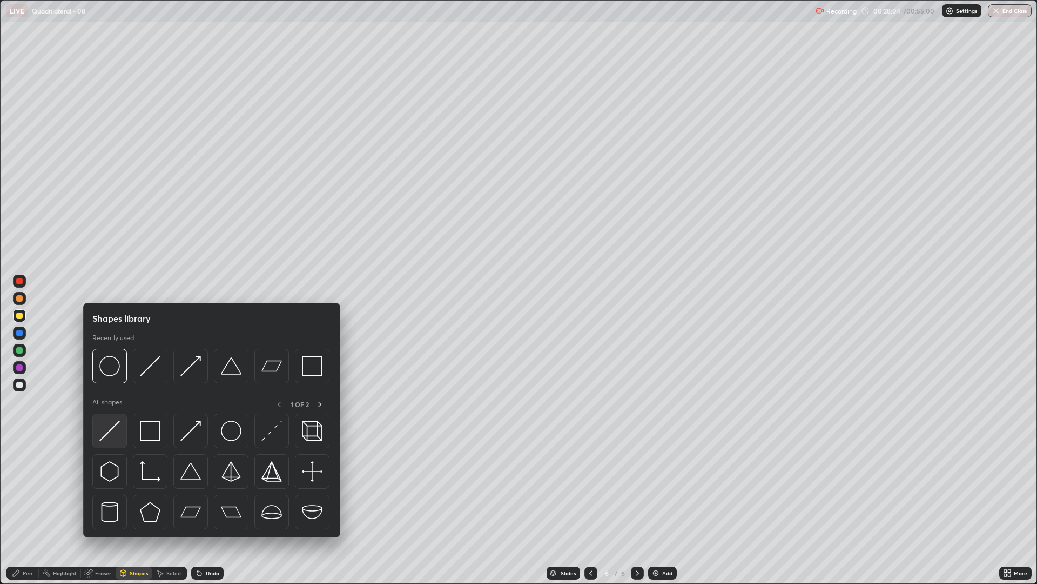
click at [106, 440] on img at bounding box center [109, 430] width 21 height 21
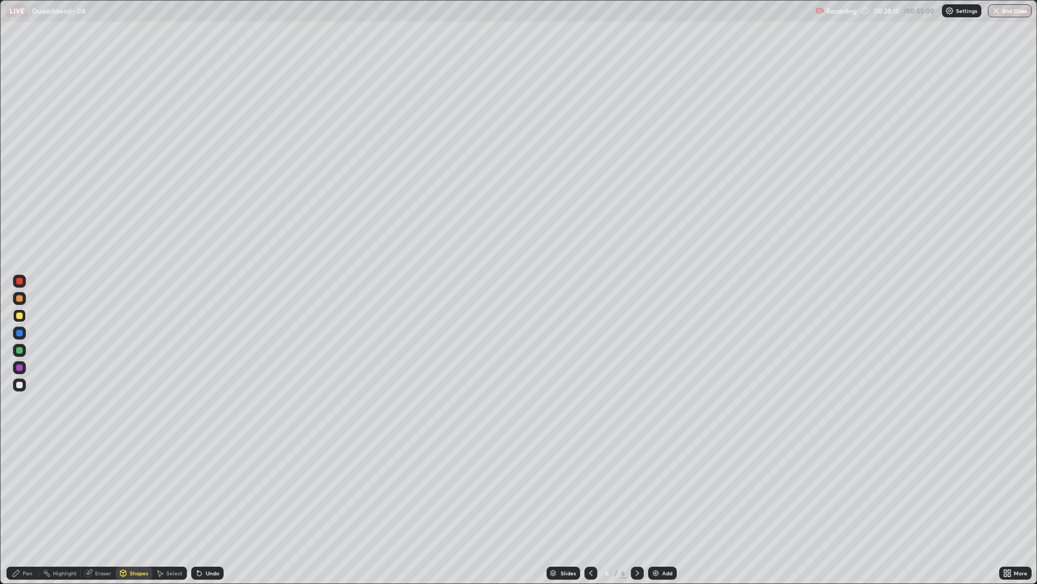
click at [31, 492] on div "Pen" at bounding box center [28, 572] width 10 height 5
click at [128, 492] on div "Shapes" at bounding box center [134, 572] width 37 height 13
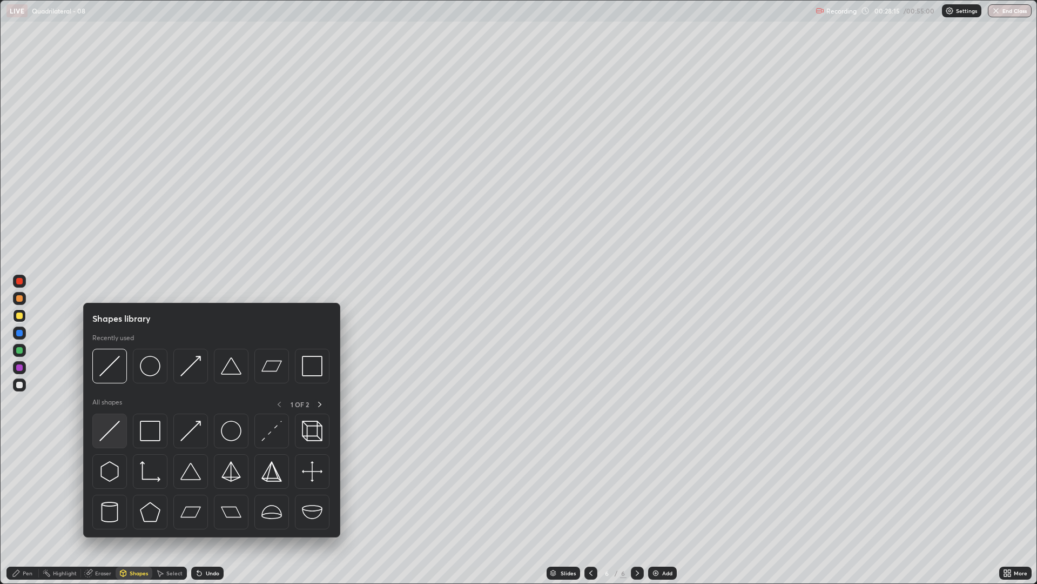
click at [114, 434] on img at bounding box center [109, 430] width 21 height 21
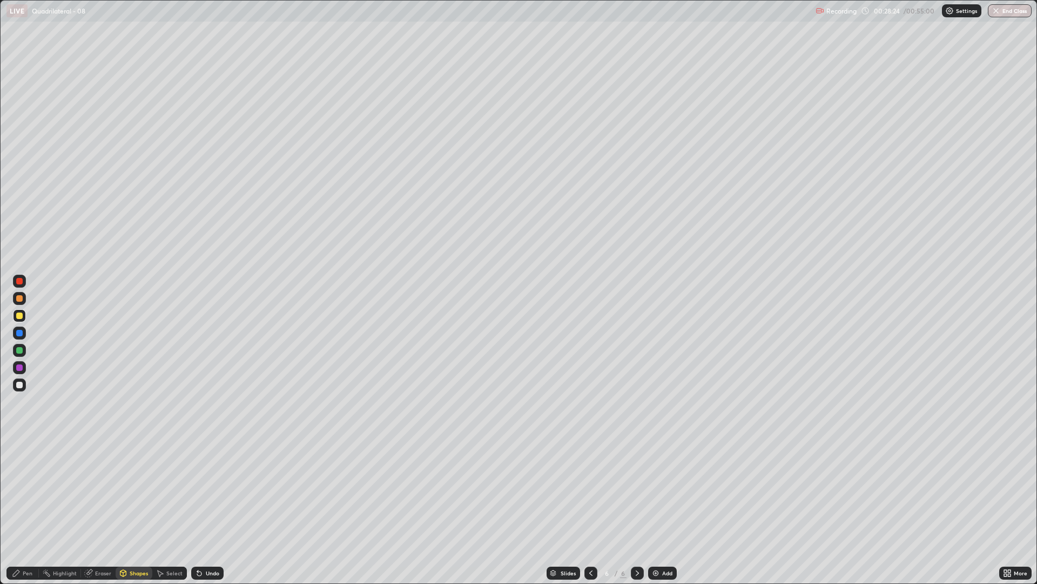
click at [26, 492] on div "Pen" at bounding box center [28, 572] width 10 height 5
click at [19, 384] on div at bounding box center [19, 384] width 6 height 6
click at [214, 492] on div "Undo" at bounding box center [213, 572] width 14 height 5
click at [126, 492] on icon at bounding box center [123, 572] width 9 height 9
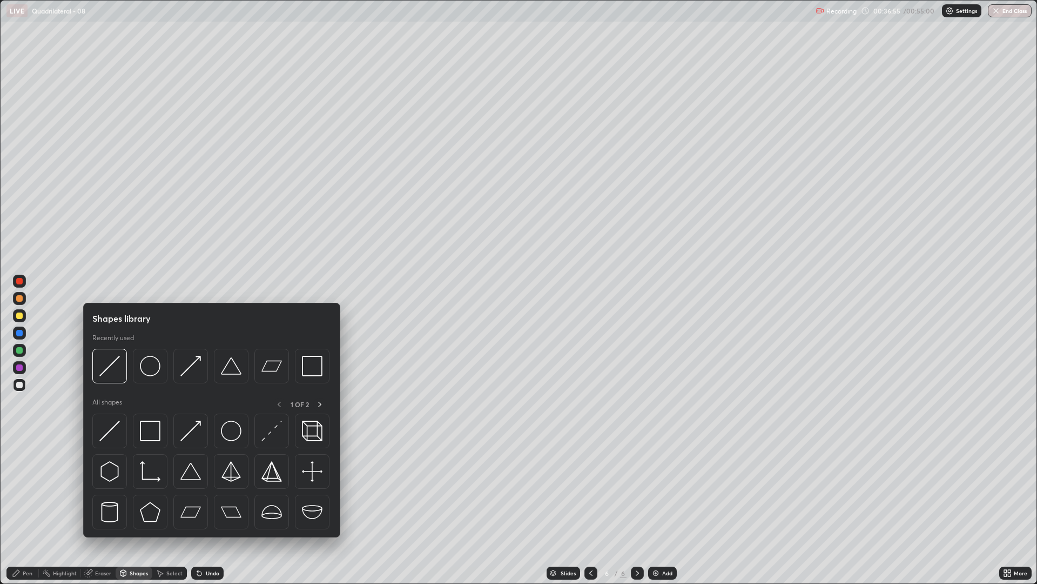
click at [95, 492] on div "Eraser" at bounding box center [103, 572] width 16 height 5
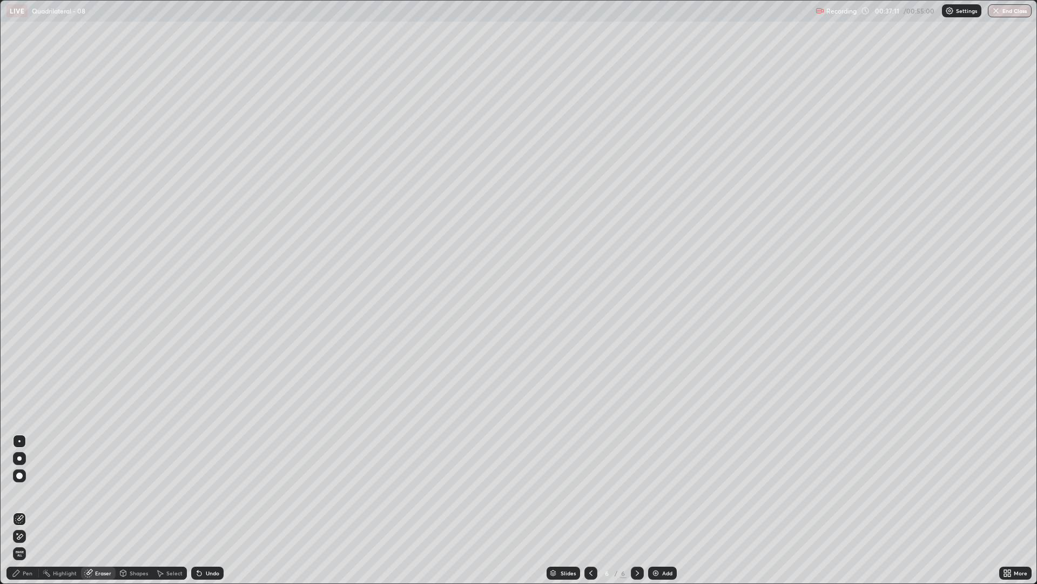
click at [655, 492] on div "Add" at bounding box center [662, 572] width 29 height 13
click at [25, 492] on div "Pen" at bounding box center [22, 573] width 32 height 22
click at [202, 492] on div "Undo" at bounding box center [207, 572] width 32 height 13
click at [215, 492] on div "Undo" at bounding box center [207, 572] width 32 height 13
click at [133, 492] on div "Shapes" at bounding box center [139, 572] width 18 height 5
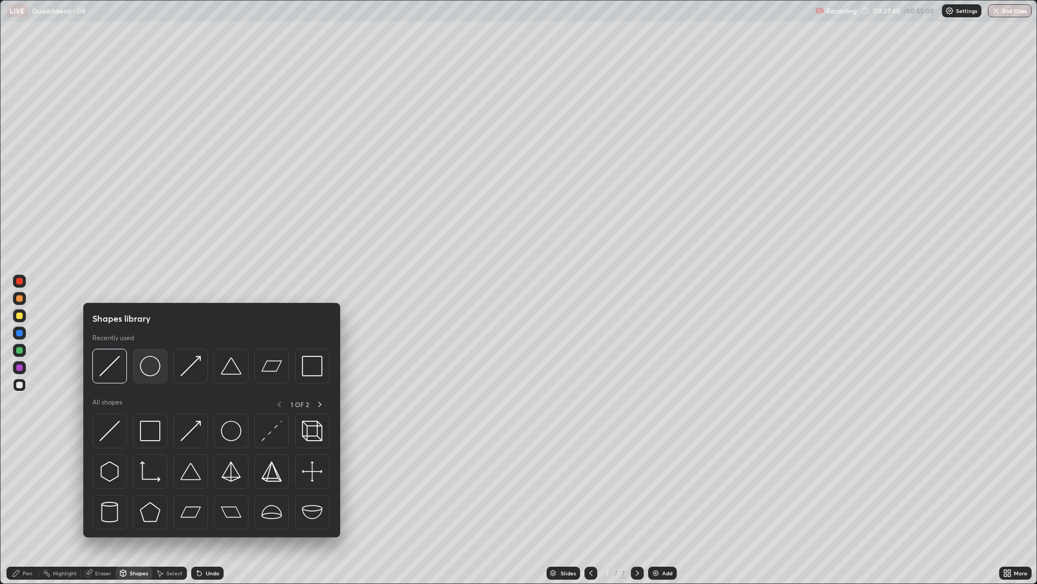
click at [151, 369] on img at bounding box center [150, 366] width 21 height 21
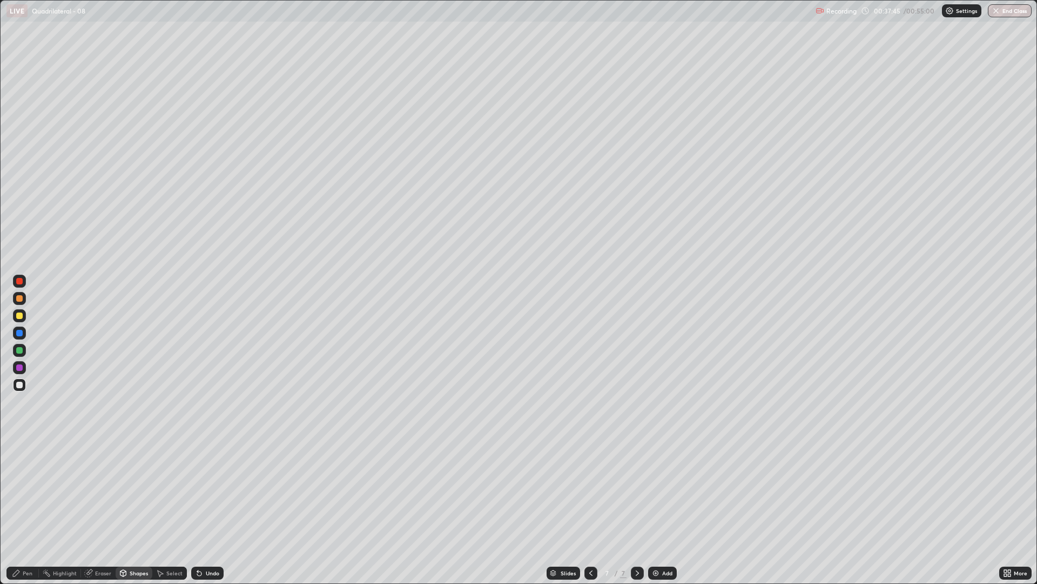
click at [123, 492] on icon at bounding box center [123, 574] width 0 height 4
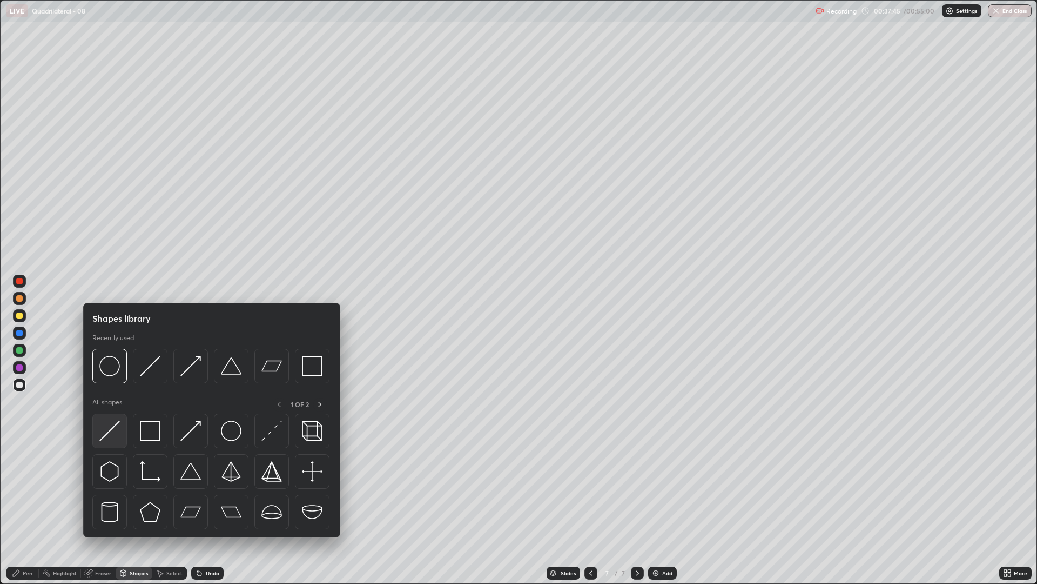
click at [107, 438] on img at bounding box center [109, 430] width 21 height 21
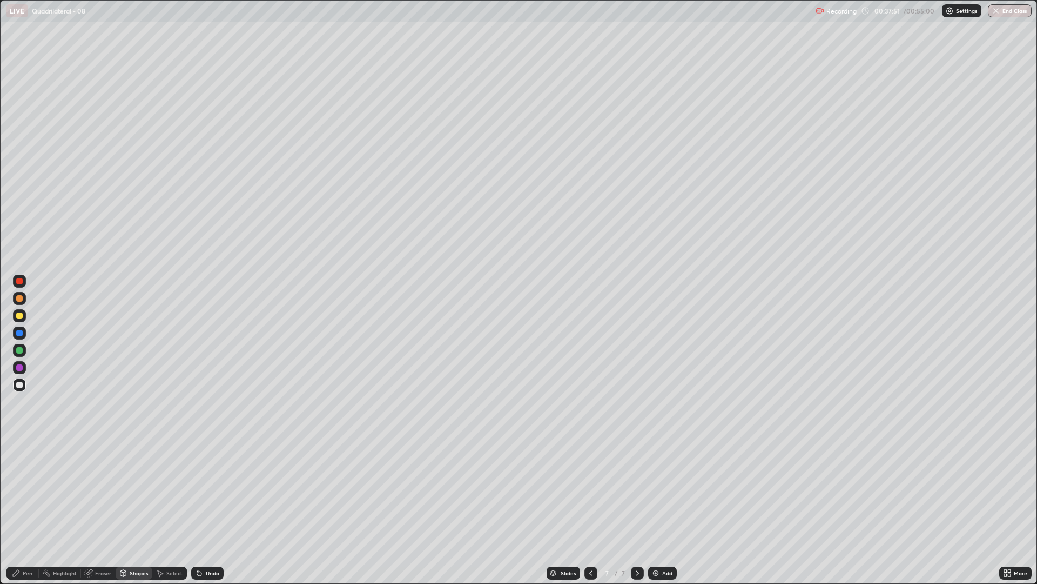
click at [20, 492] on icon at bounding box center [16, 572] width 9 height 9
click at [131, 492] on div "Shapes" at bounding box center [139, 572] width 18 height 5
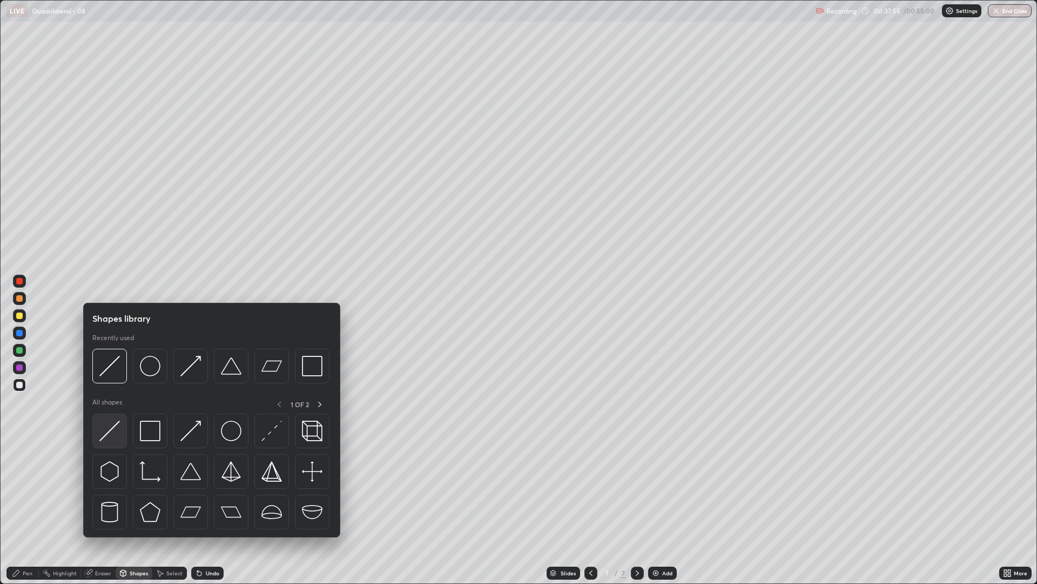
click at [109, 434] on img at bounding box center [109, 430] width 21 height 21
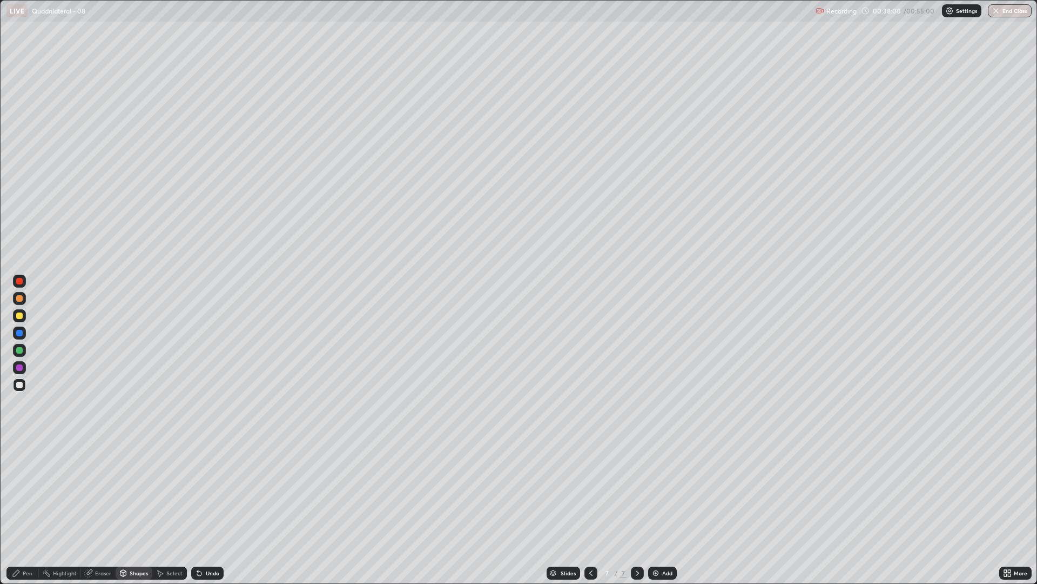
click at [28, 492] on div "Pen" at bounding box center [28, 572] width 10 height 5
click at [98, 492] on div "Eraser" at bounding box center [103, 572] width 16 height 5
click at [31, 492] on div "Pen" at bounding box center [22, 572] width 32 height 13
click at [18, 316] on div at bounding box center [19, 315] width 6 height 6
click at [126, 492] on div "Shapes" at bounding box center [134, 572] width 37 height 13
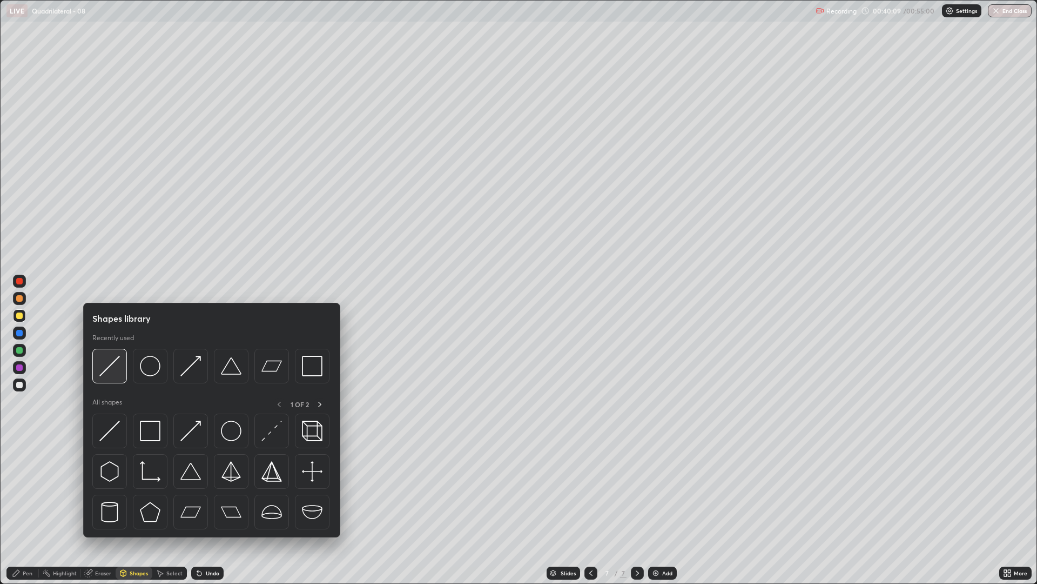
click at [109, 370] on img at bounding box center [109, 366] width 21 height 21
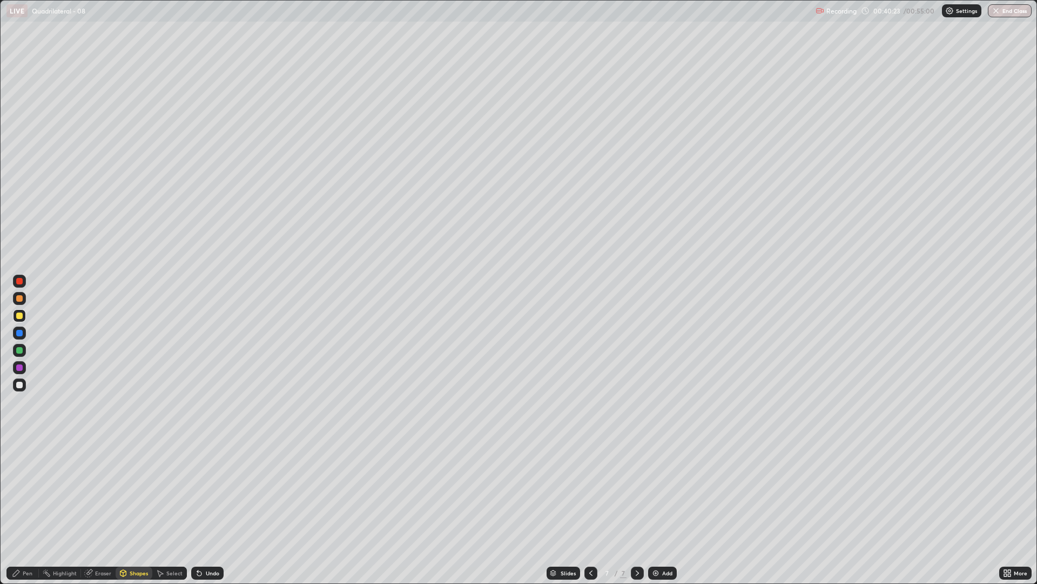
click at [22, 492] on div "Pen" at bounding box center [22, 572] width 32 height 13
click at [98, 492] on div "Eraser" at bounding box center [103, 572] width 16 height 5
click at [135, 492] on div "Shapes" at bounding box center [134, 572] width 37 height 13
click at [95, 492] on div "Eraser" at bounding box center [103, 572] width 16 height 5
click at [29, 492] on div "Pen" at bounding box center [22, 572] width 32 height 13
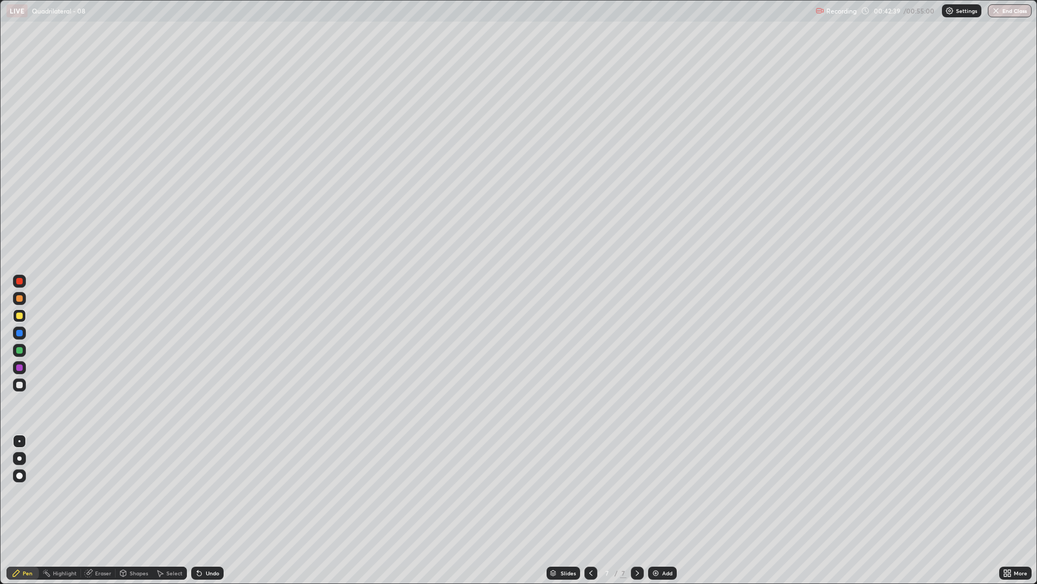
click at [18, 389] on div at bounding box center [19, 384] width 13 height 13
click at [19, 318] on div at bounding box center [19, 315] width 6 height 6
click at [20, 385] on div at bounding box center [19, 384] width 6 height 6
click at [657, 492] on img at bounding box center [656, 572] width 9 height 9
click at [137, 492] on div "Shapes" at bounding box center [134, 572] width 37 height 13
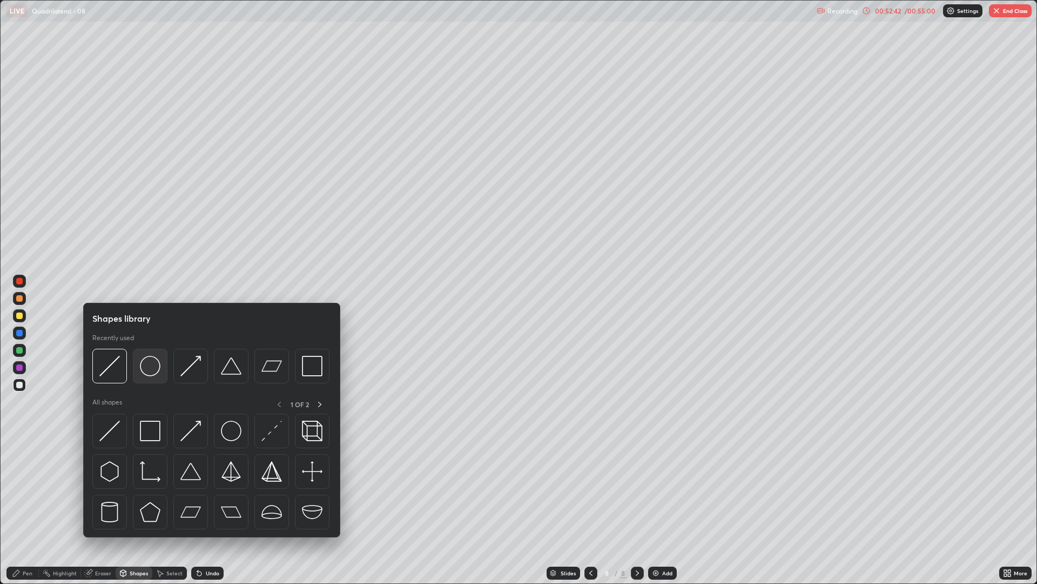
click at [156, 367] on img at bounding box center [150, 366] width 21 height 21
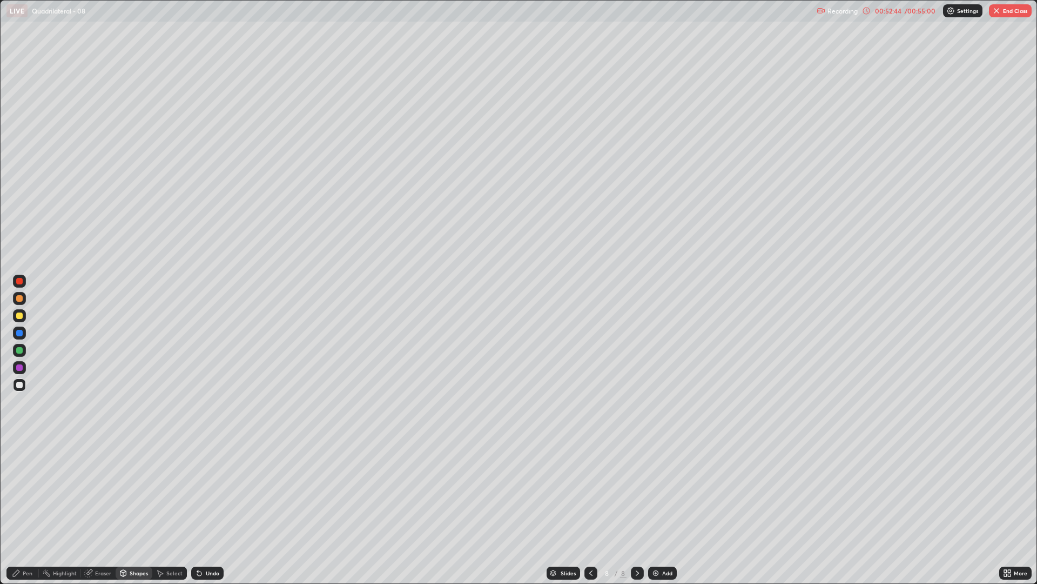
click at [136, 492] on div "Shapes" at bounding box center [139, 572] width 18 height 5
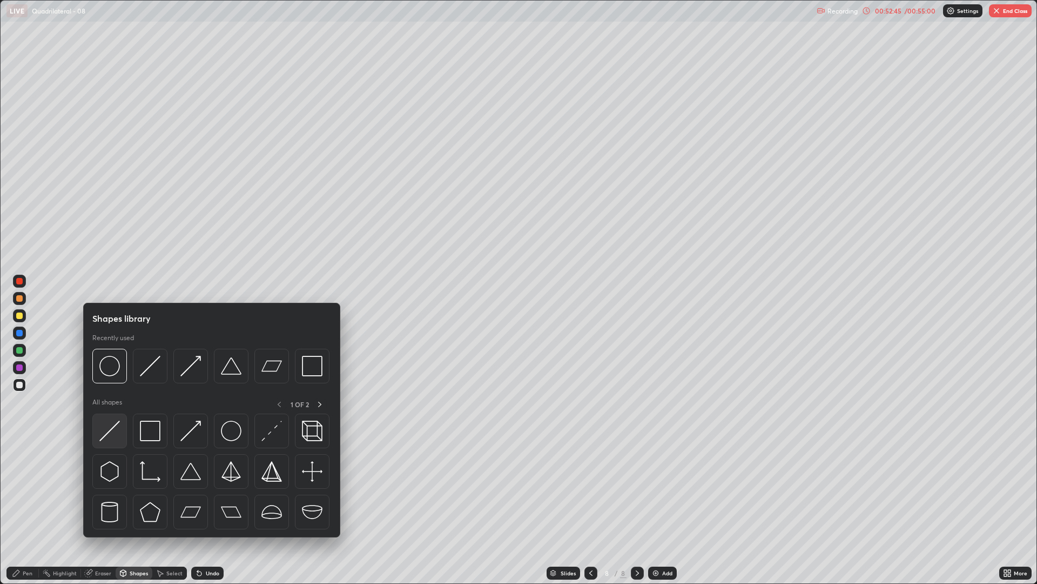
click at [114, 434] on img at bounding box center [109, 430] width 21 height 21
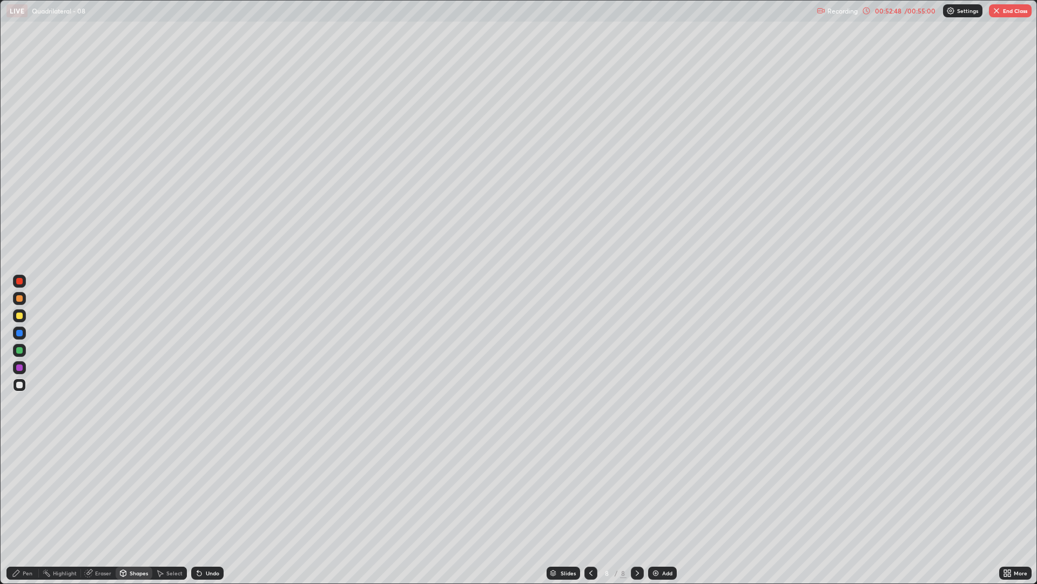
click at [30, 492] on div "Pen" at bounding box center [28, 572] width 10 height 5
click at [209, 492] on div "Undo" at bounding box center [207, 572] width 32 height 13
click at [135, 492] on div "Shapes" at bounding box center [139, 572] width 18 height 5
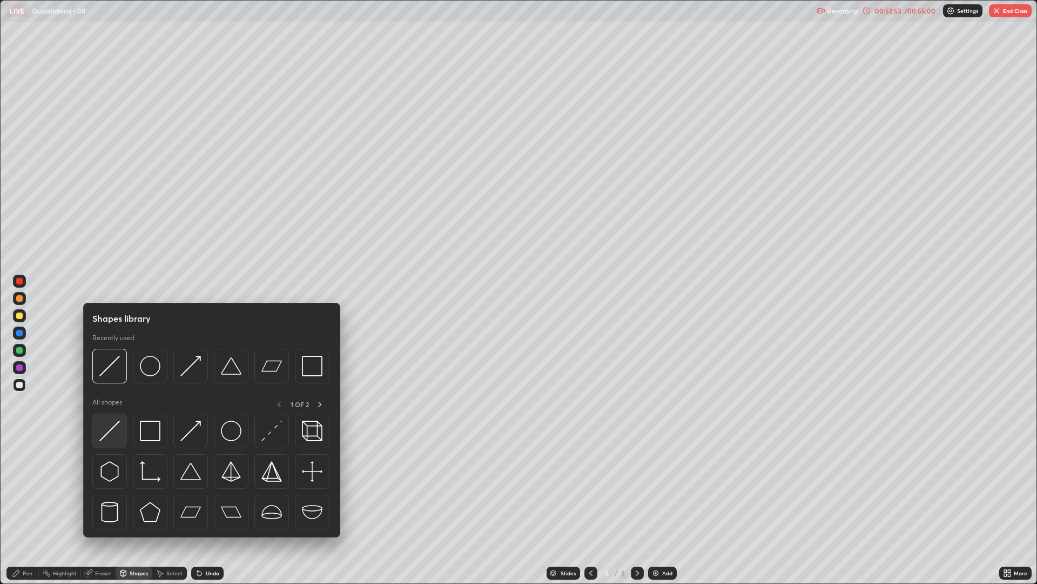
click at [112, 429] on img at bounding box center [109, 430] width 21 height 21
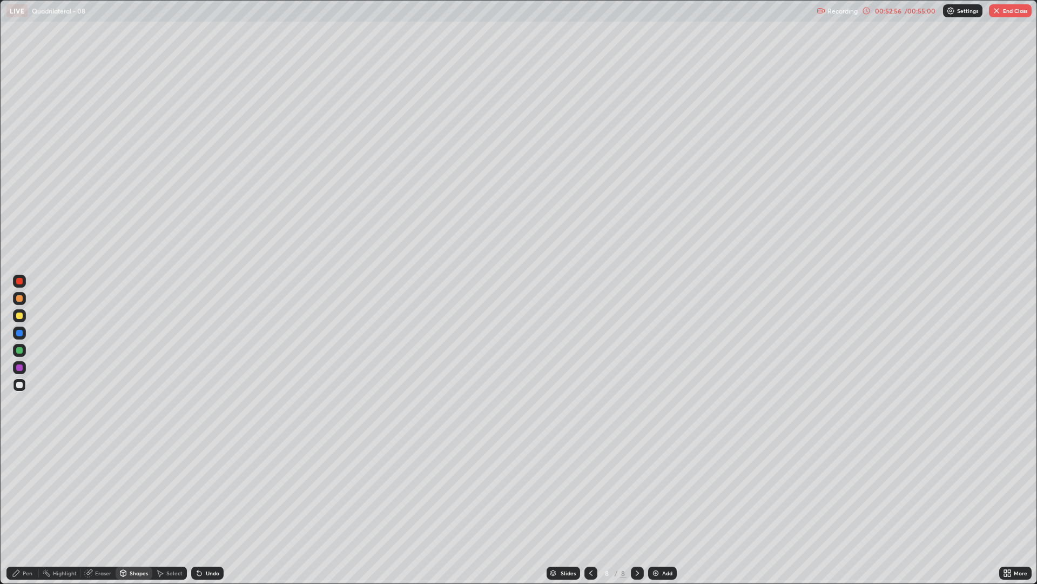
click at [17, 492] on icon at bounding box center [16, 572] width 9 height 9
click at [25, 492] on div "Pen" at bounding box center [22, 572] width 32 height 13
click at [1025, 14] on button "End Class" at bounding box center [1010, 10] width 43 height 13
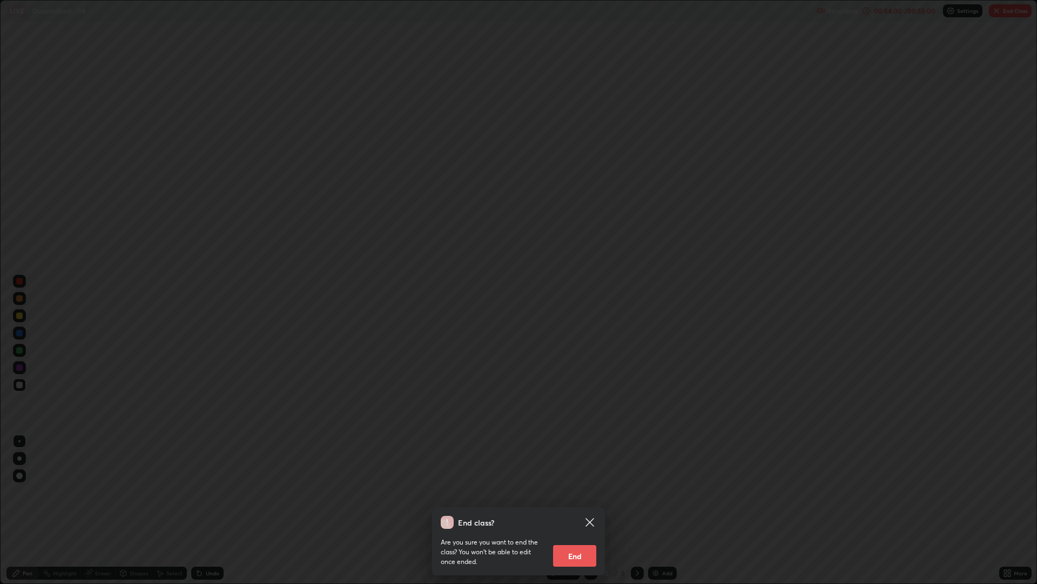
click at [587, 492] on button "End" at bounding box center [574, 556] width 43 height 22
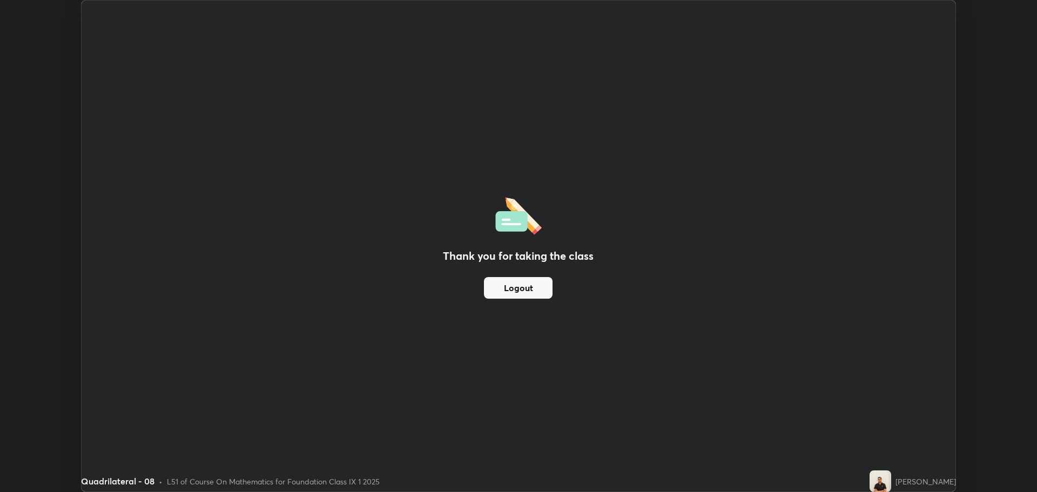
scroll to position [53543, 52997]
